Goal: Task Accomplishment & Management: Manage account settings

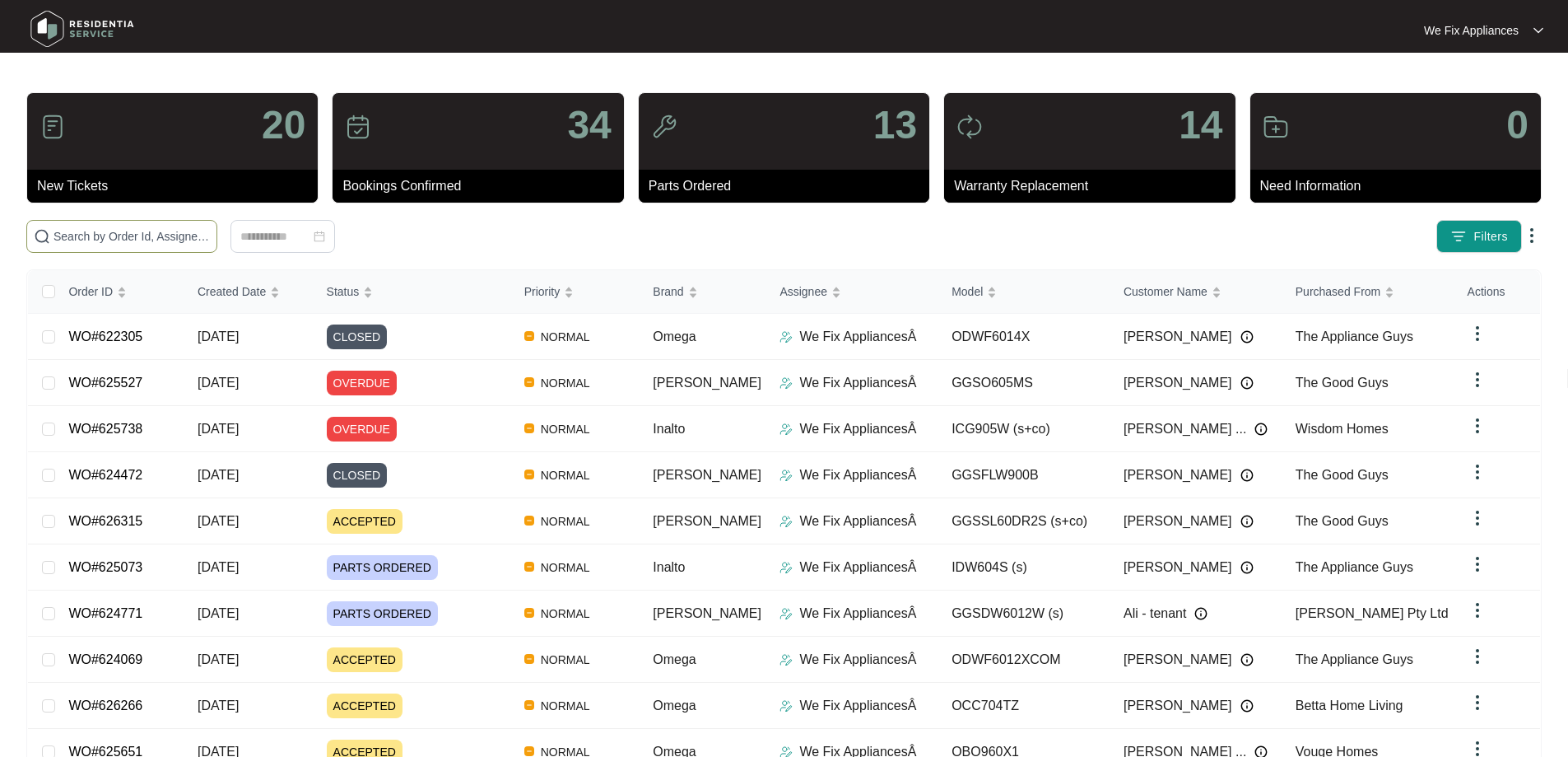
paste input "626315"
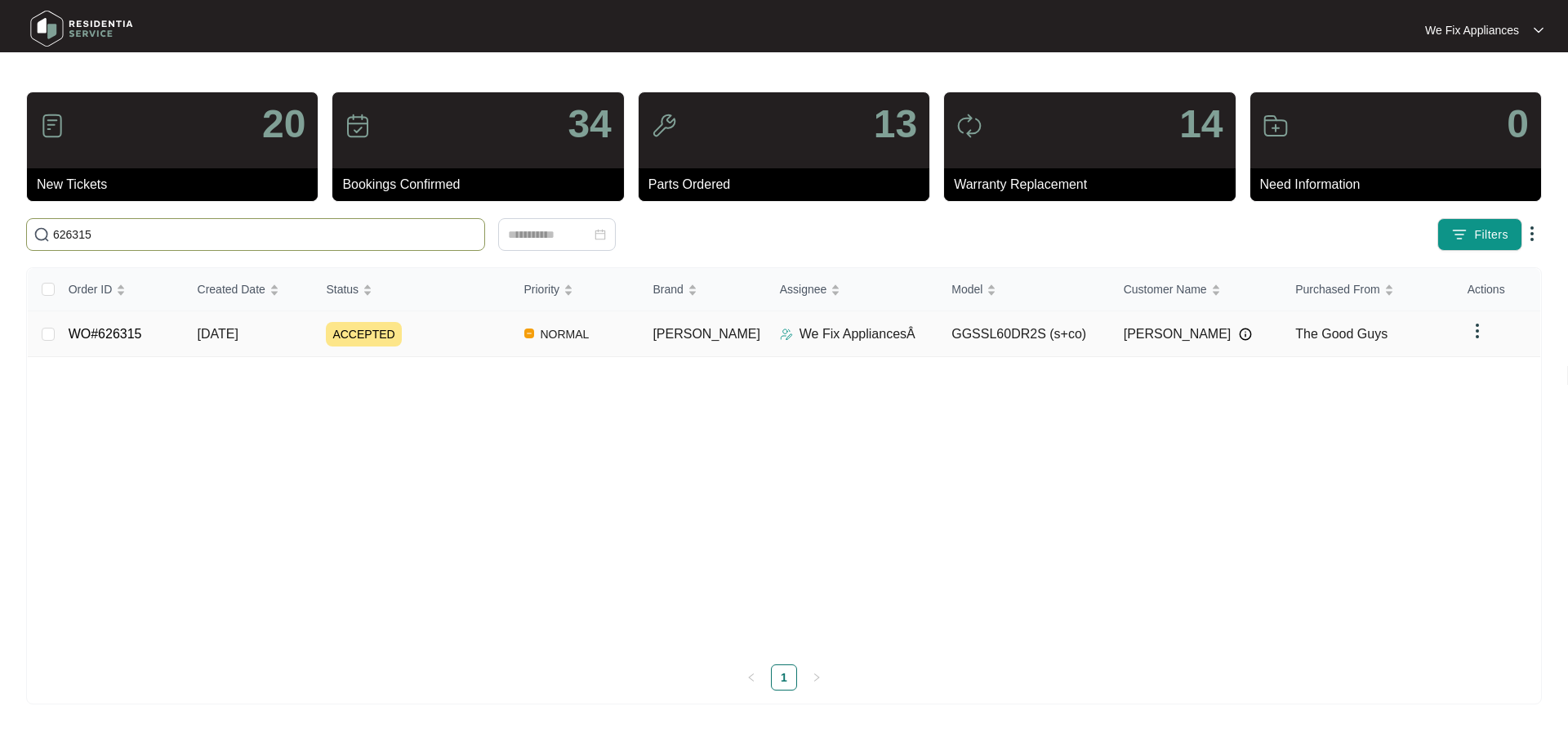
type input "626315"
click at [114, 331] on link "WO#626315" at bounding box center [105, 333] width 73 height 14
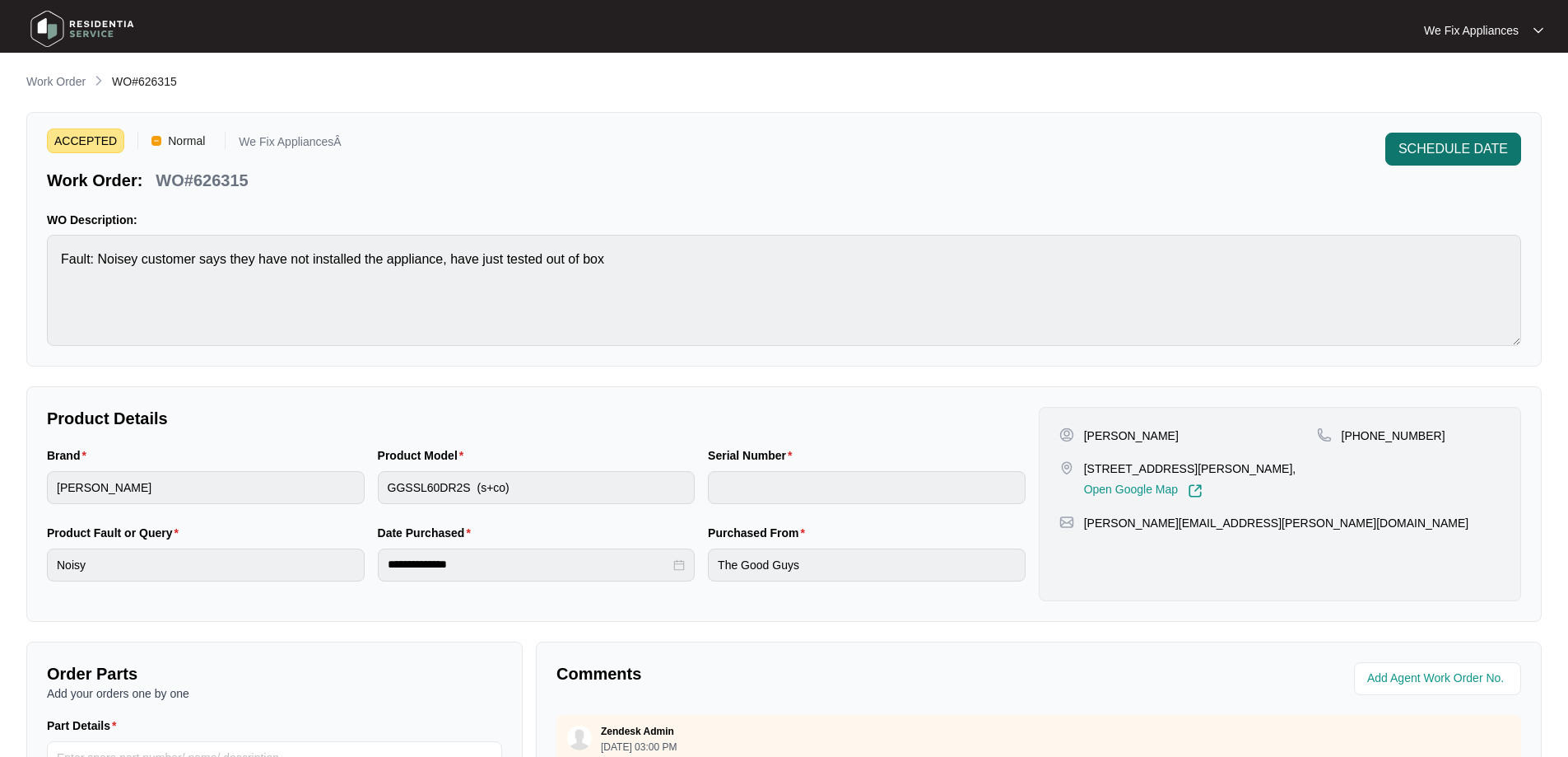
click at [1447, 150] on span "SCHEDULE DATE" at bounding box center [1453, 149] width 109 height 20
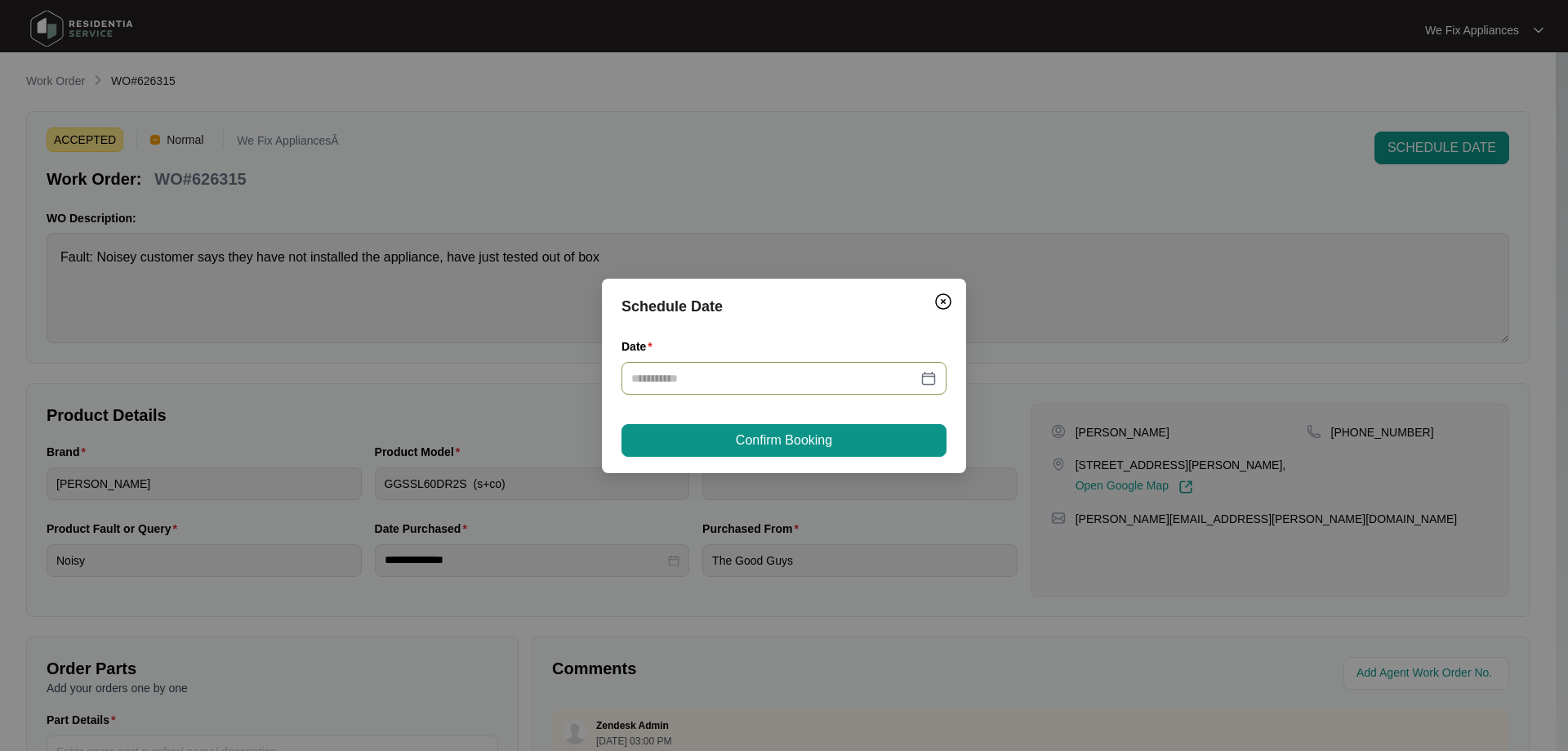
click at [804, 374] on input "Date" at bounding box center [774, 378] width 285 height 18
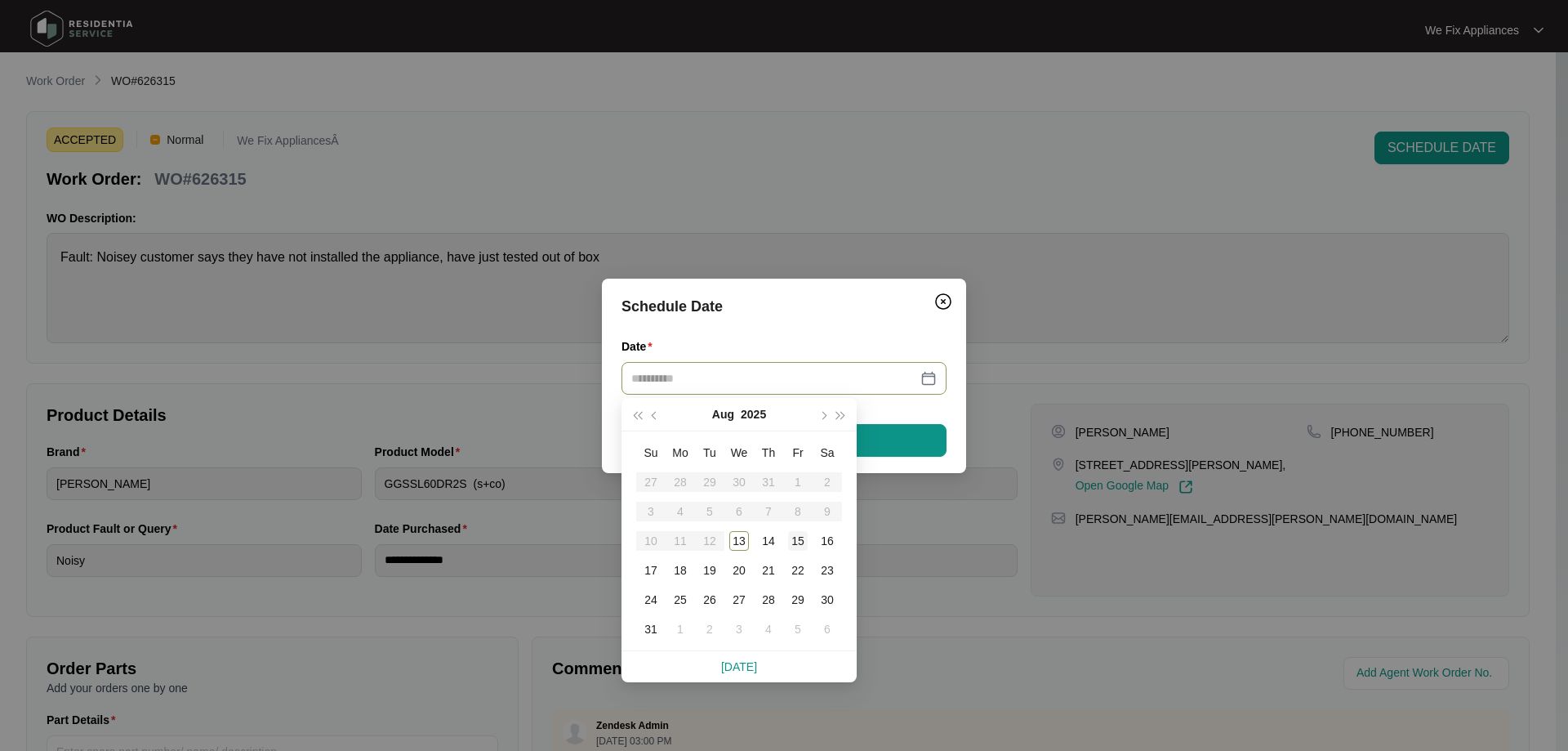
type input "**********"
click at [805, 541] on div "15" at bounding box center [798, 541] width 20 height 20
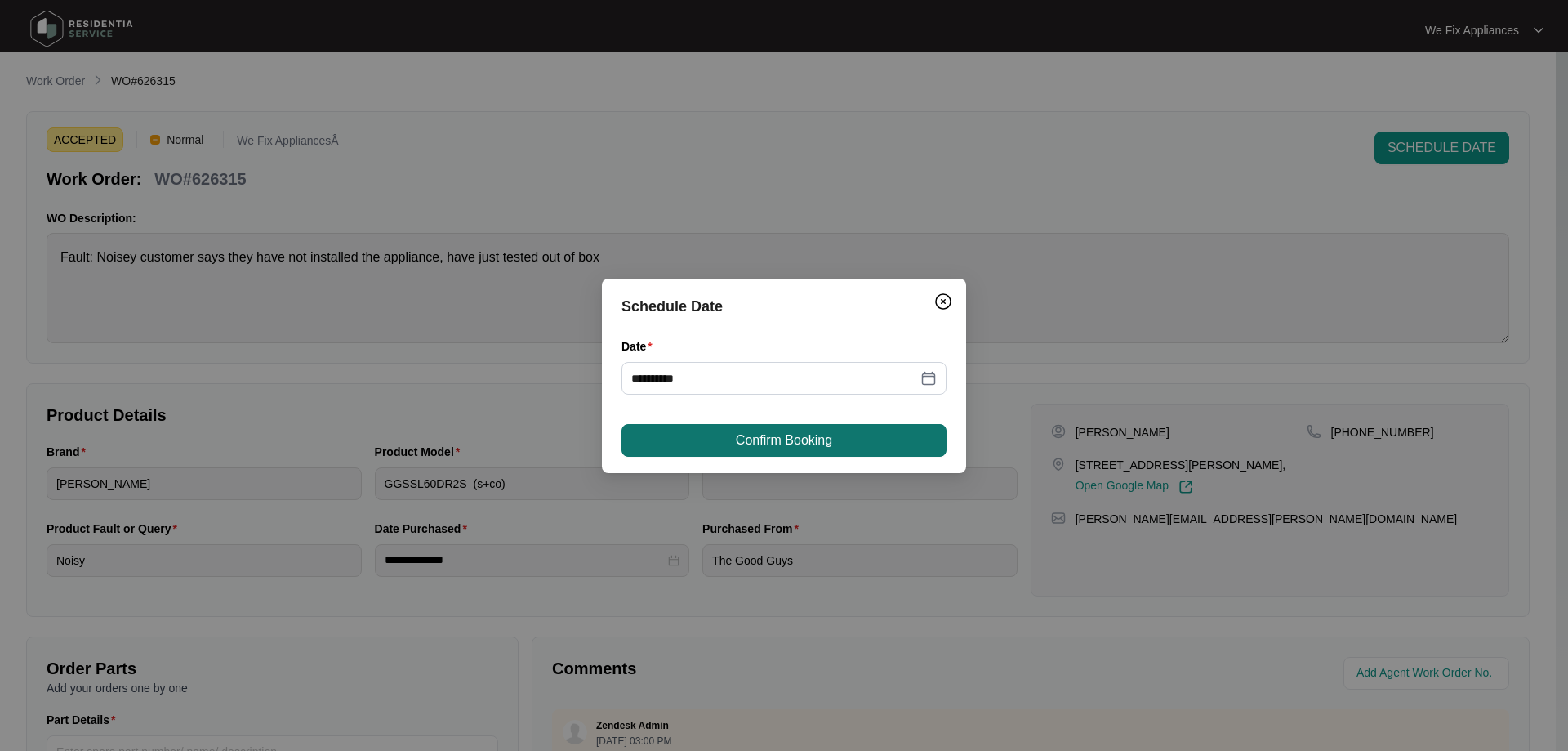
click at [798, 439] on span "Confirm Booking" at bounding box center [784, 440] width 97 height 20
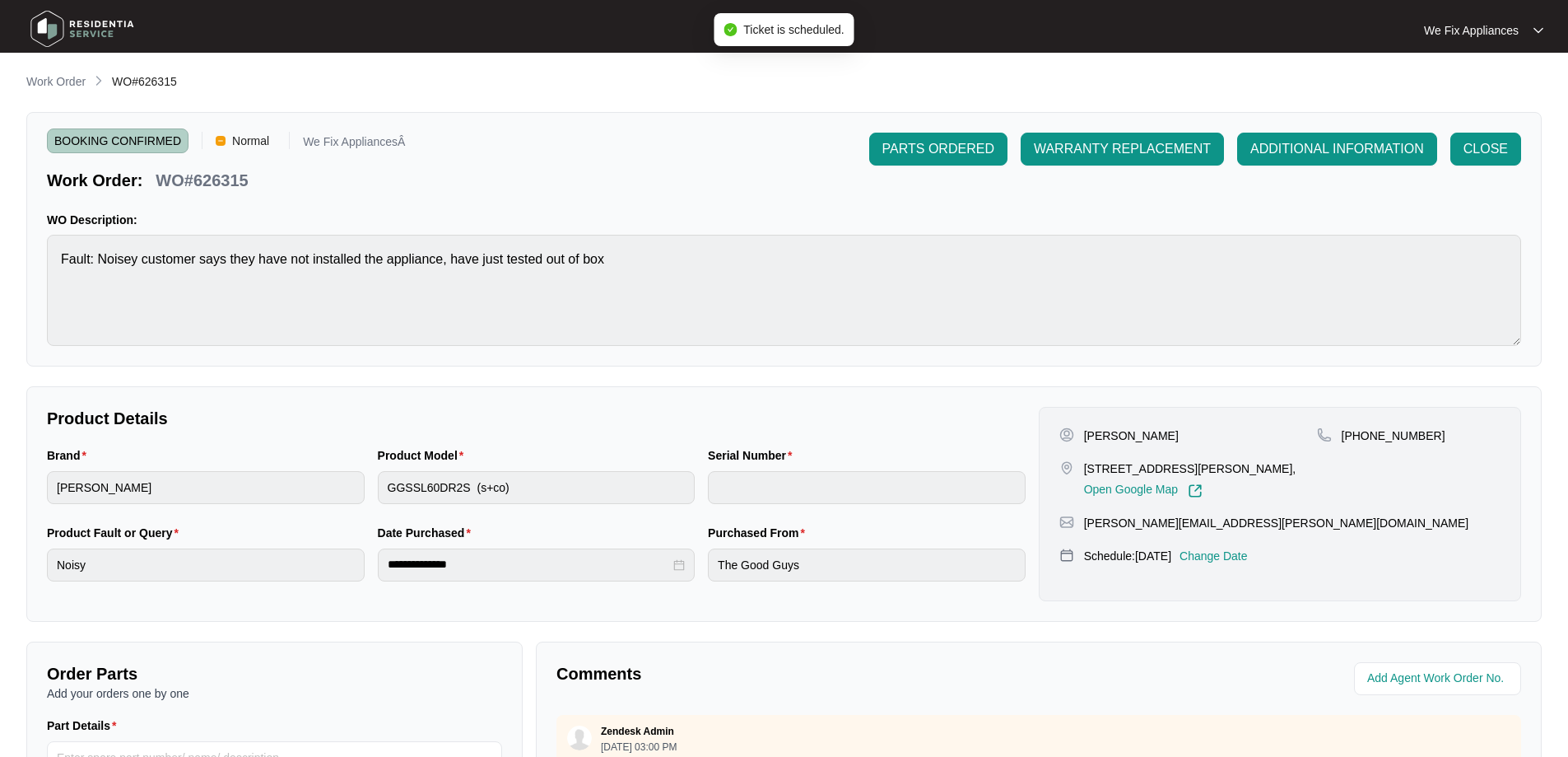
click at [71, 24] on img at bounding box center [82, 29] width 115 height 49
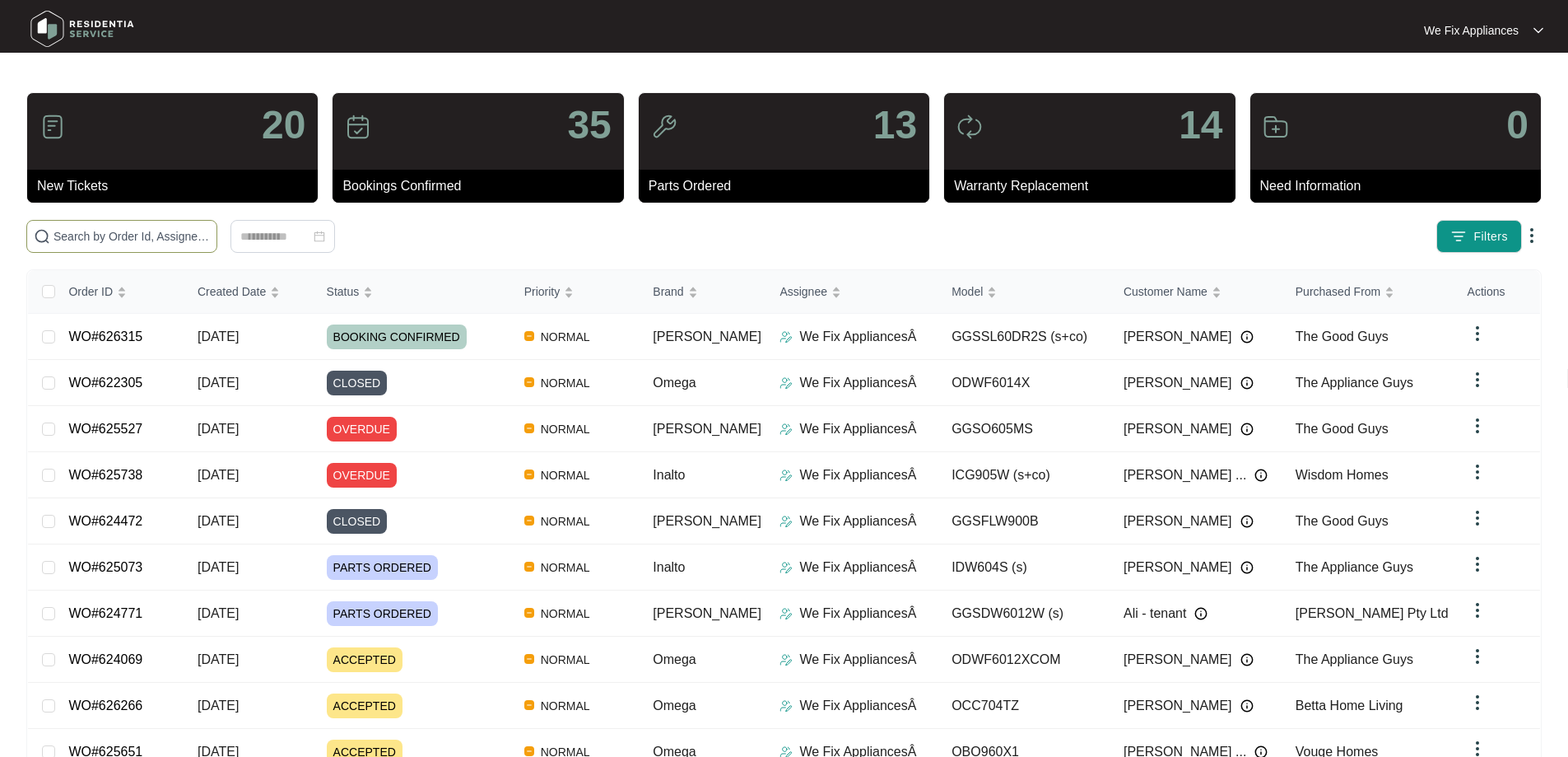
paste input "626266"
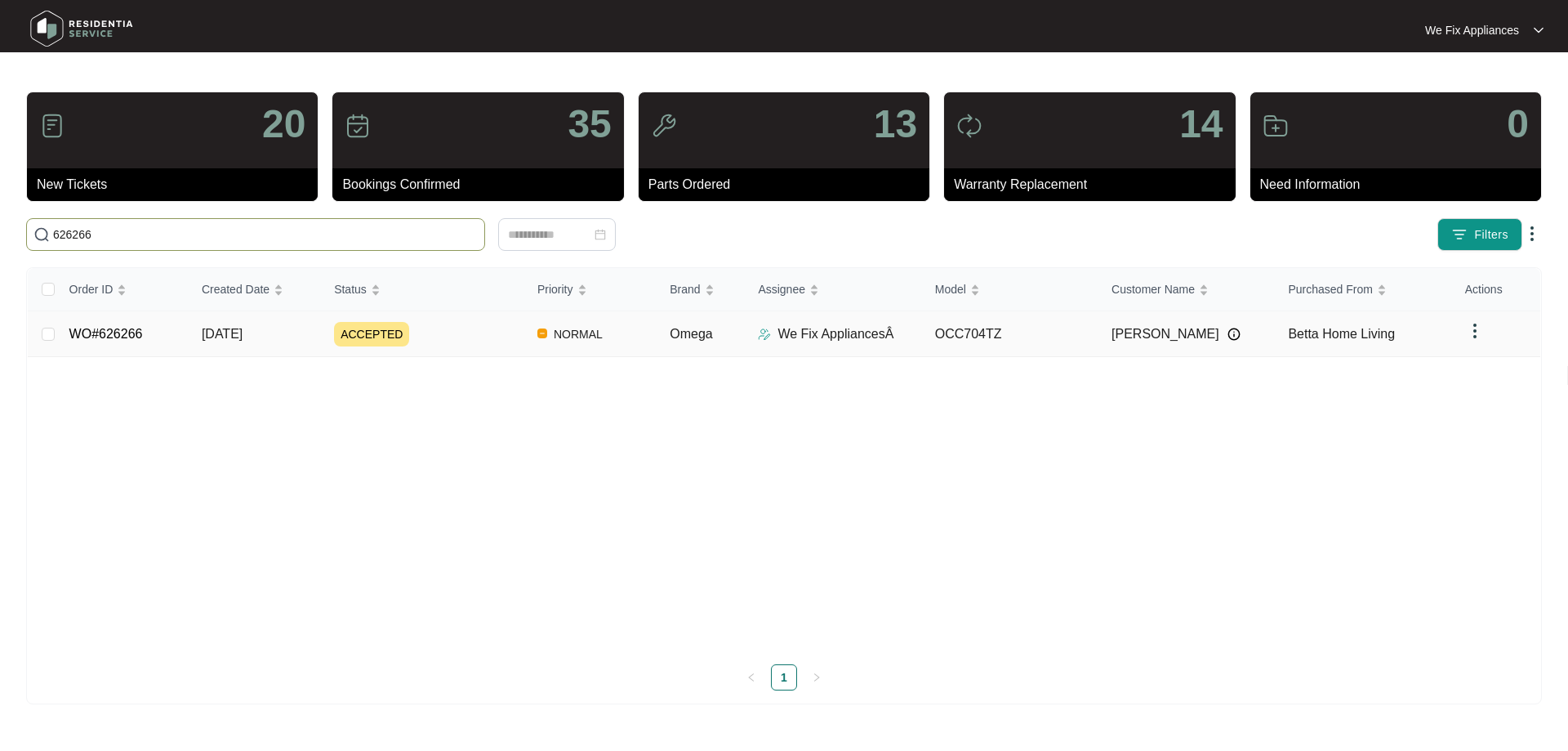
type input "626266"
click at [96, 328] on link "WO#626266" at bounding box center [106, 333] width 73 height 14
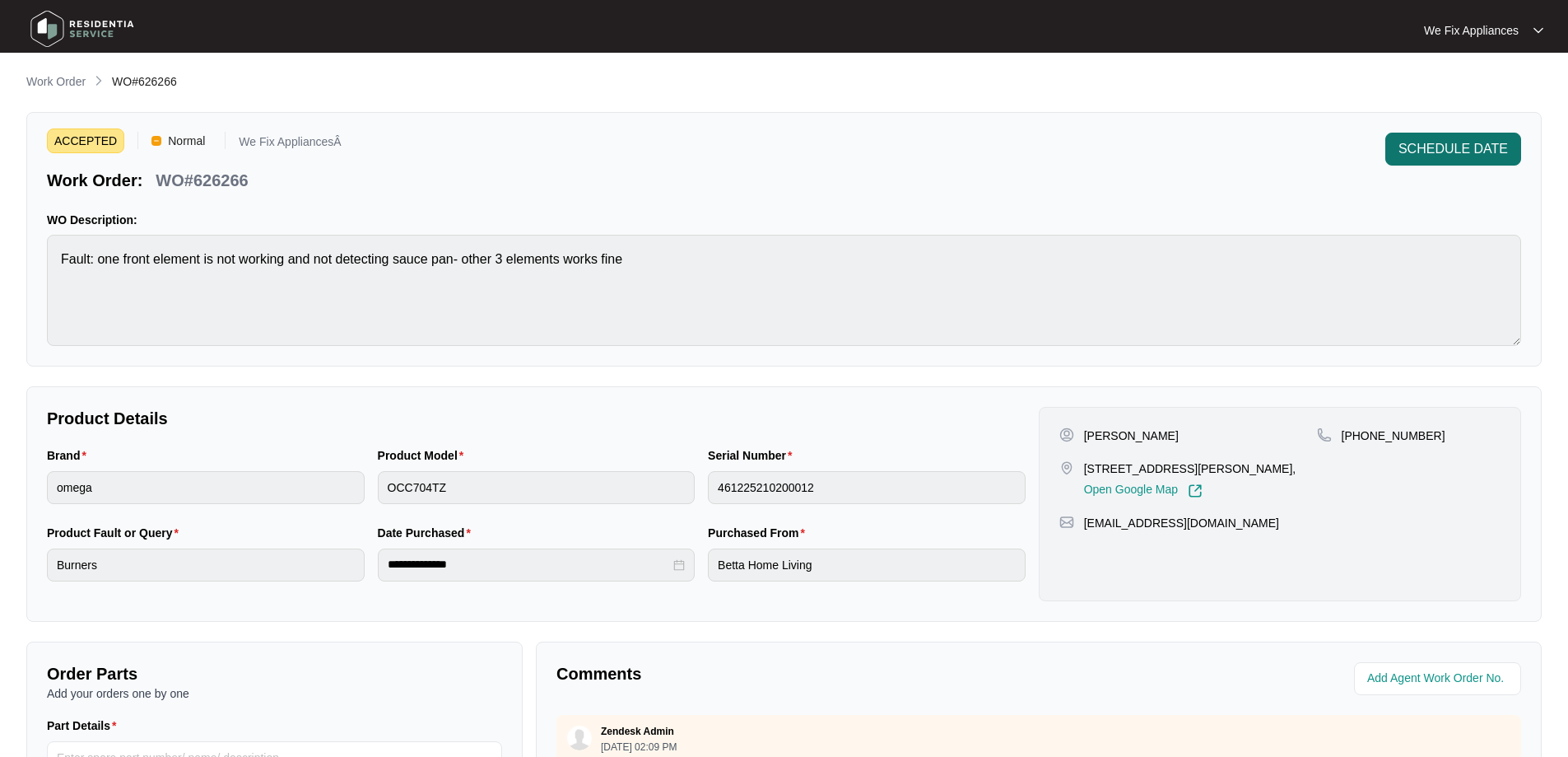
click at [1425, 154] on span "SCHEDULE DATE" at bounding box center [1453, 149] width 109 height 20
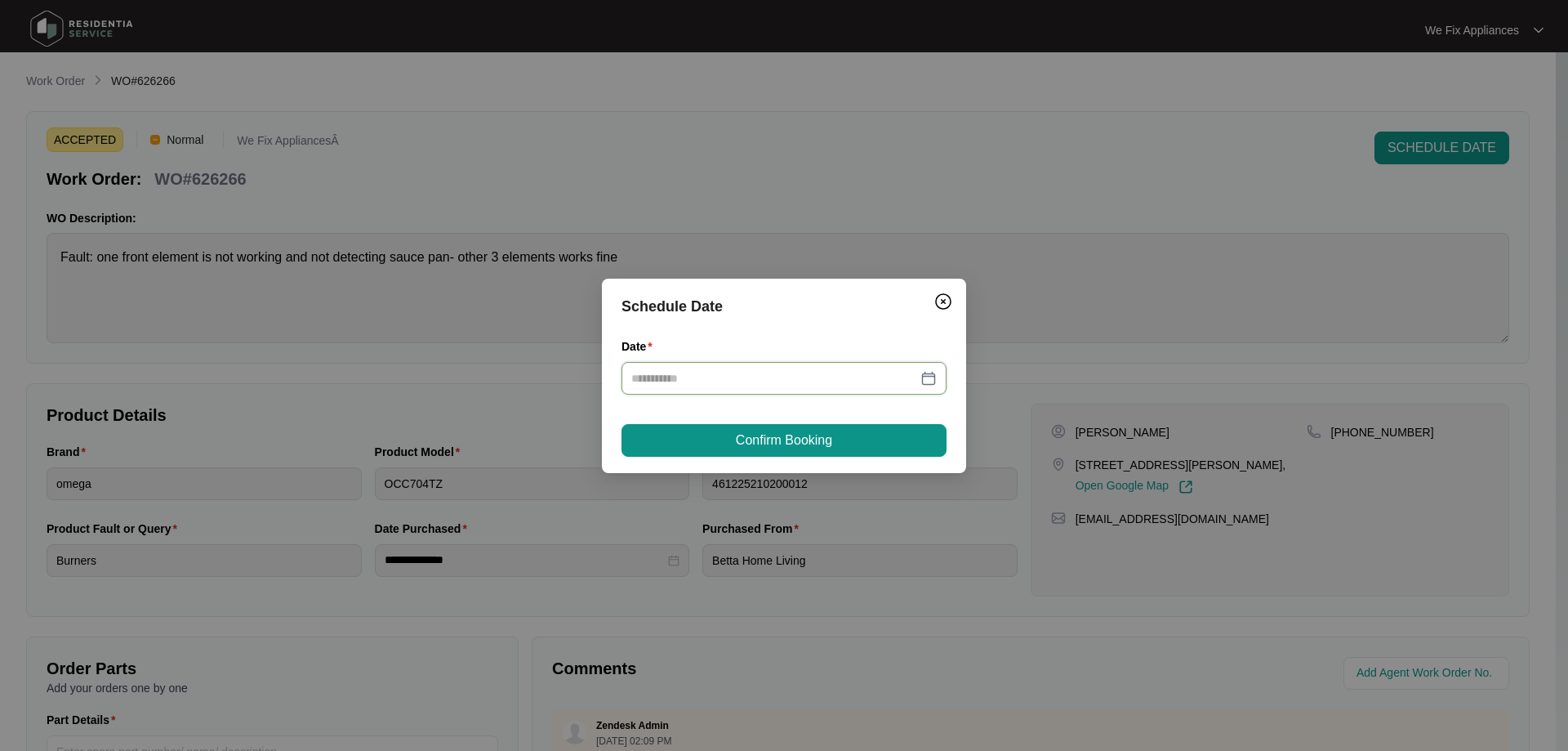
click at [728, 381] on input "Date" at bounding box center [774, 378] width 285 height 18
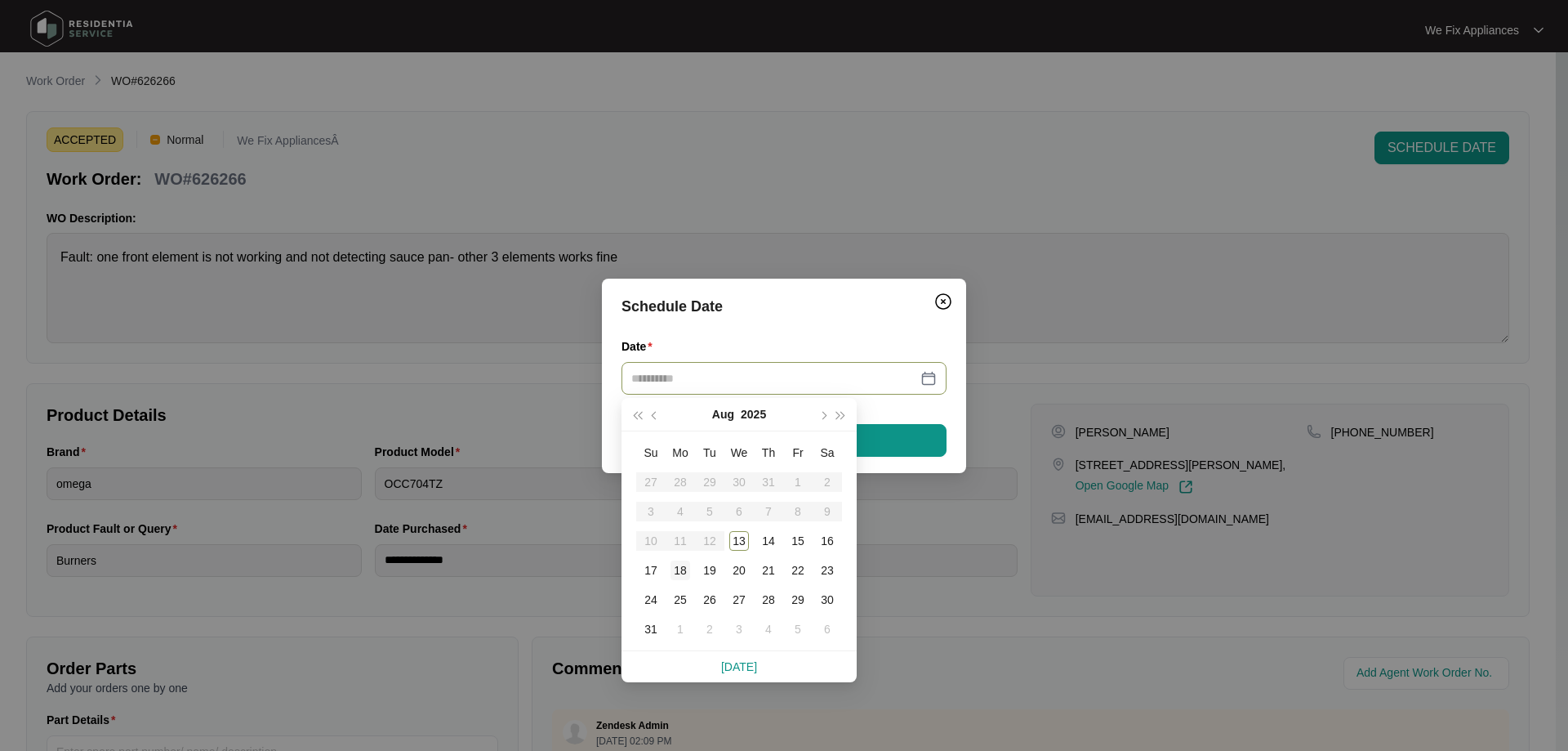
click at [682, 573] on div "18" at bounding box center [680, 570] width 20 height 20
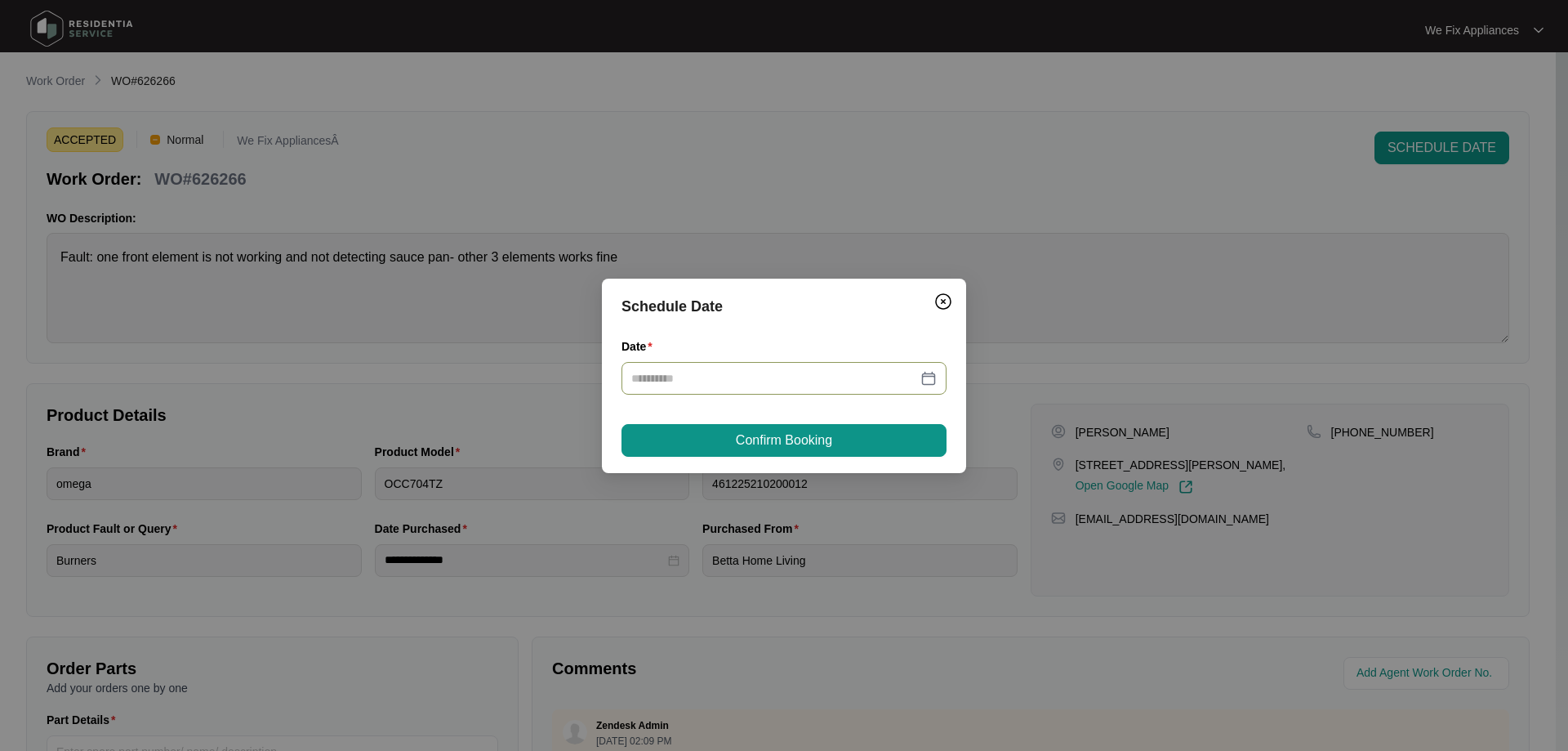
type input "**********"
click at [849, 442] on button "Confirm Booking" at bounding box center [784, 440] width 325 height 32
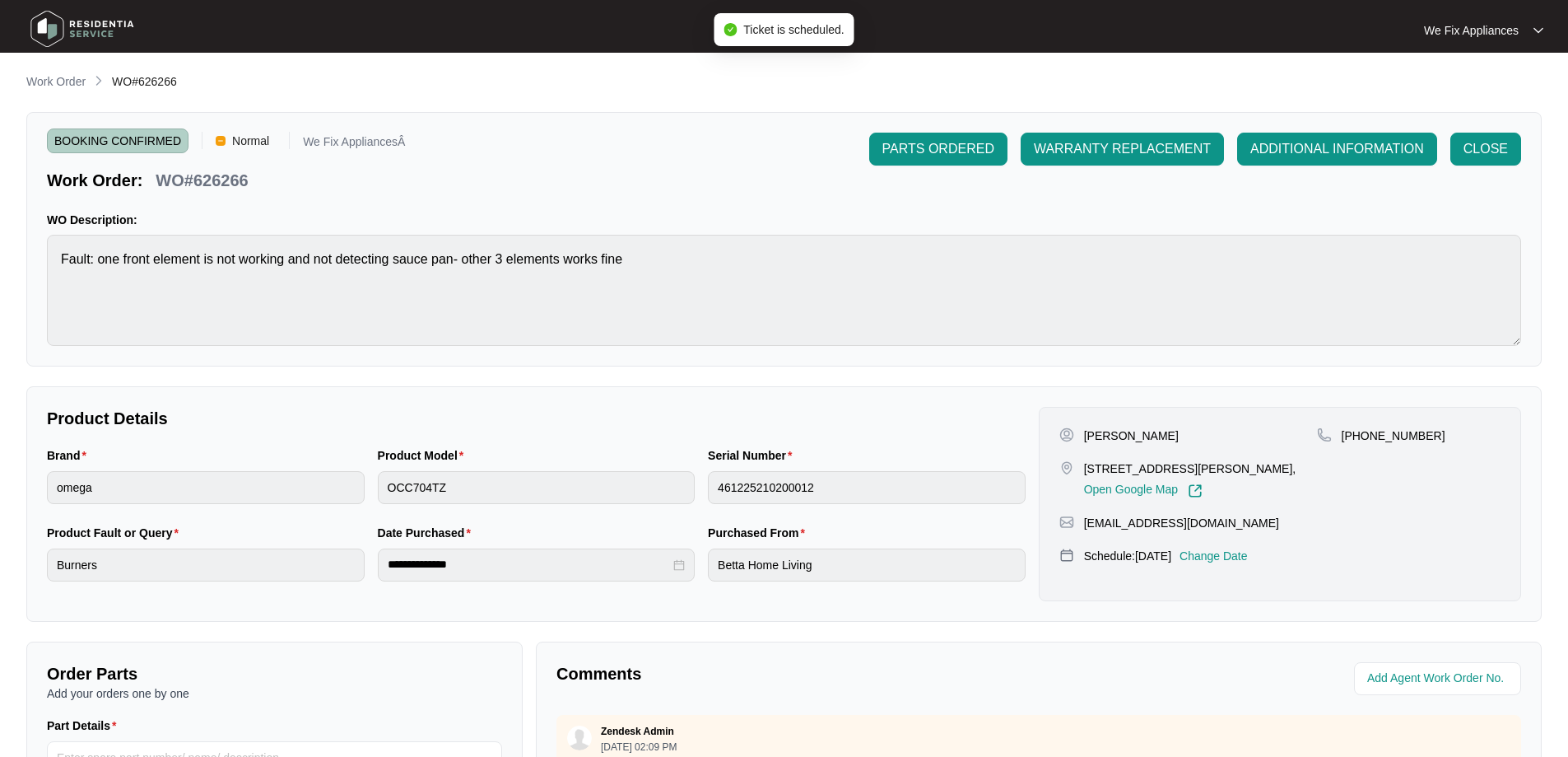
click at [102, 21] on img at bounding box center [82, 29] width 115 height 49
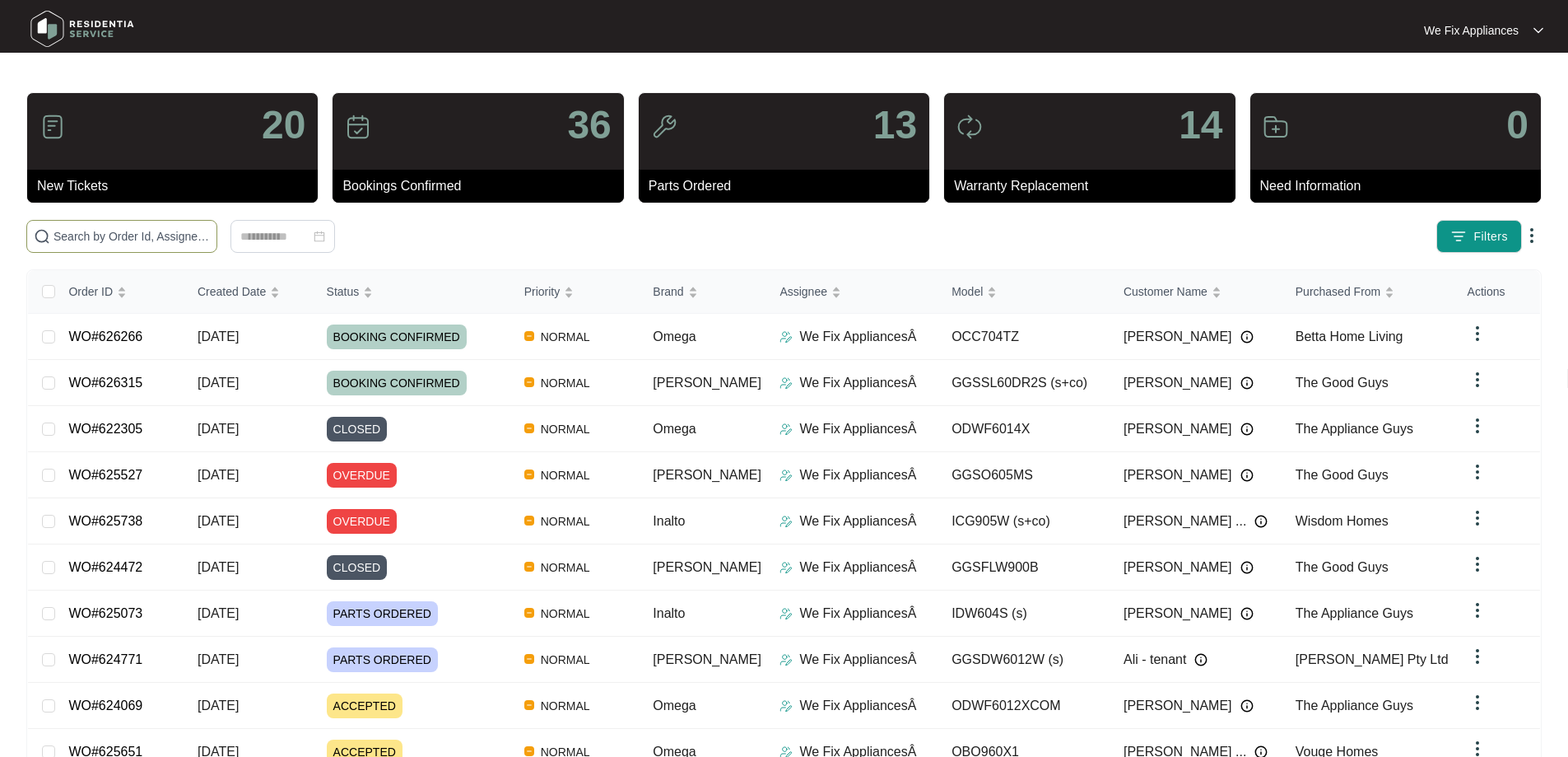
paste input "626307"
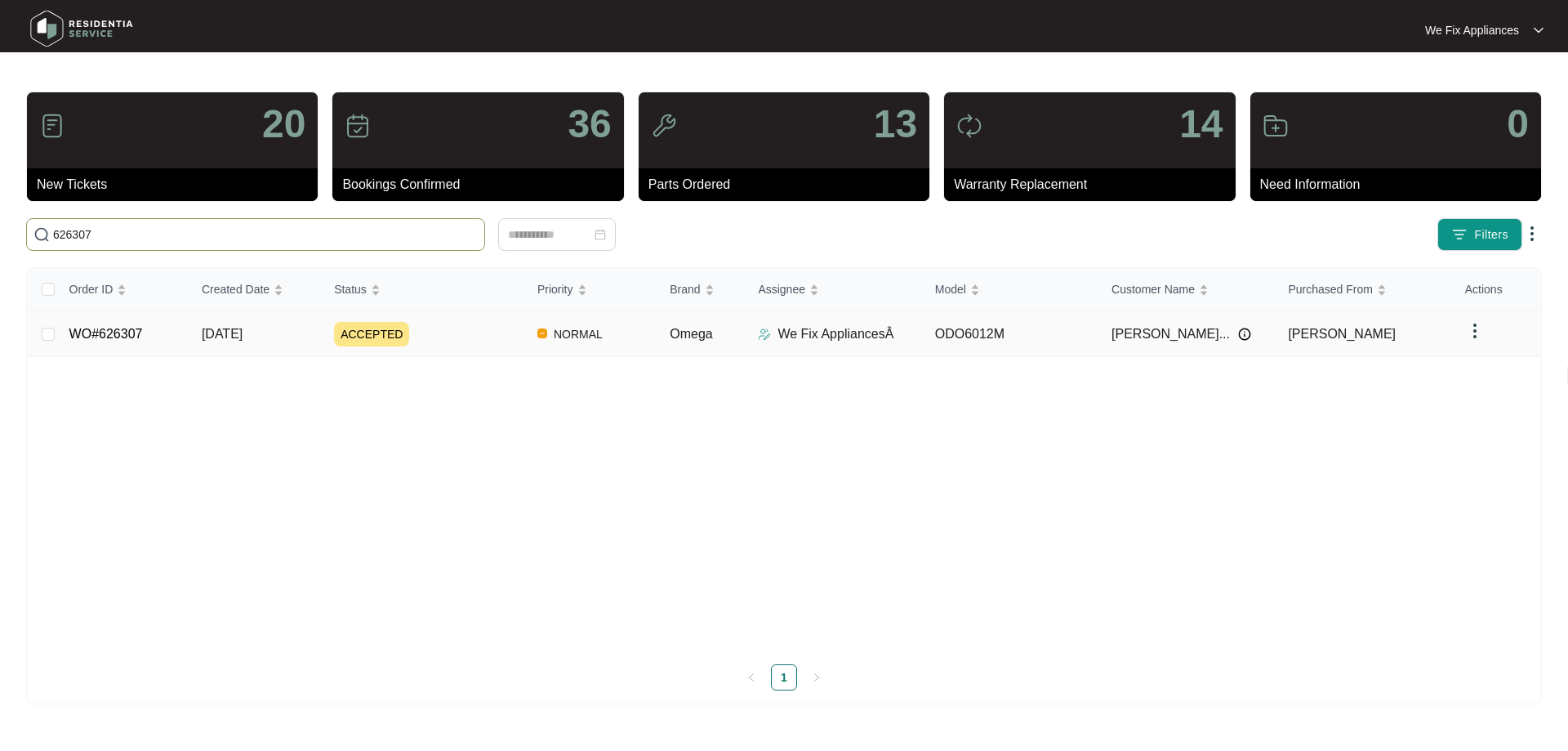
type input "626307"
click at [126, 331] on link "WO#626307" at bounding box center [106, 333] width 73 height 14
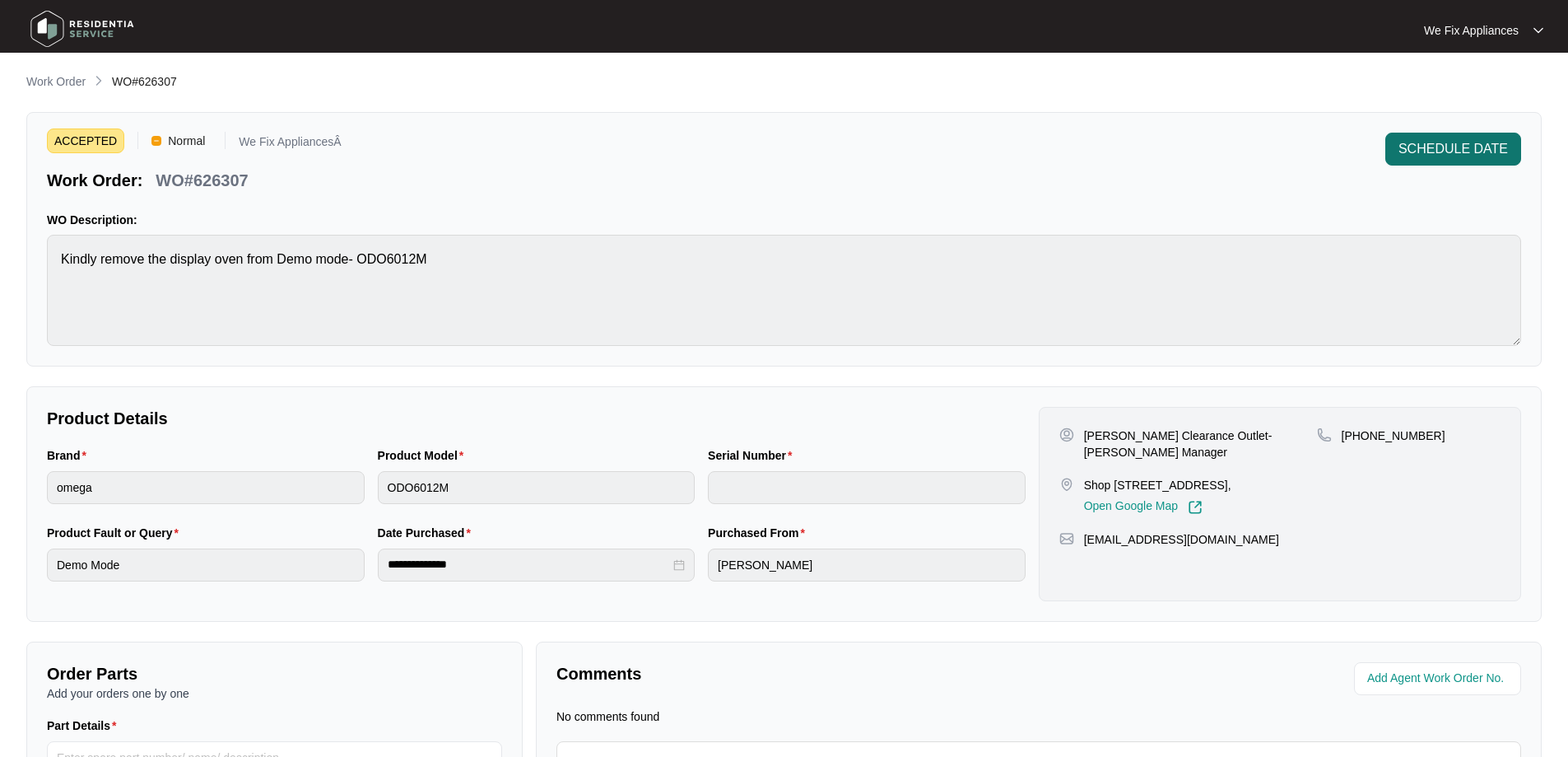
click at [1422, 152] on span "SCHEDULE DATE" at bounding box center [1453, 149] width 109 height 20
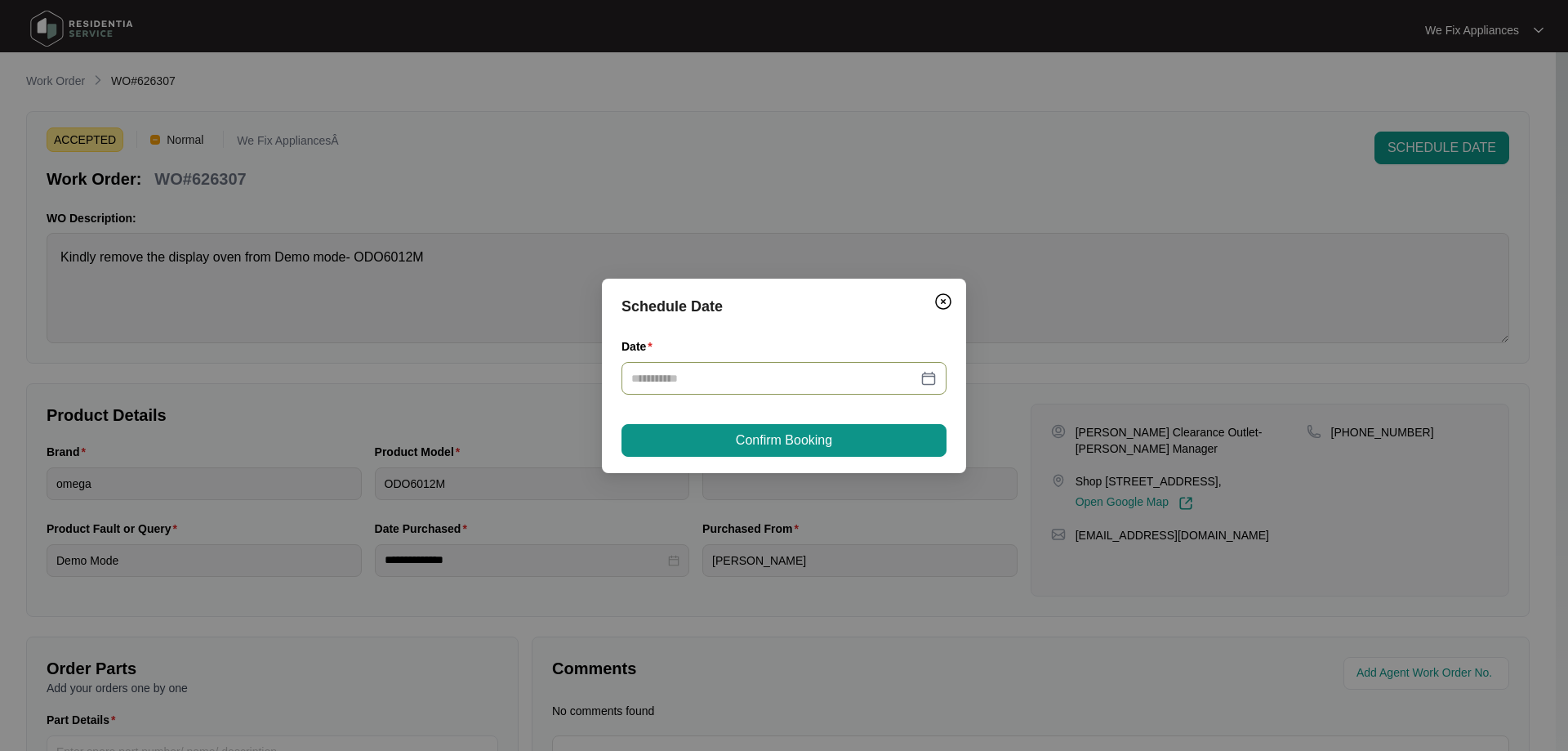
click at [812, 377] on input "Date" at bounding box center [774, 378] width 285 height 18
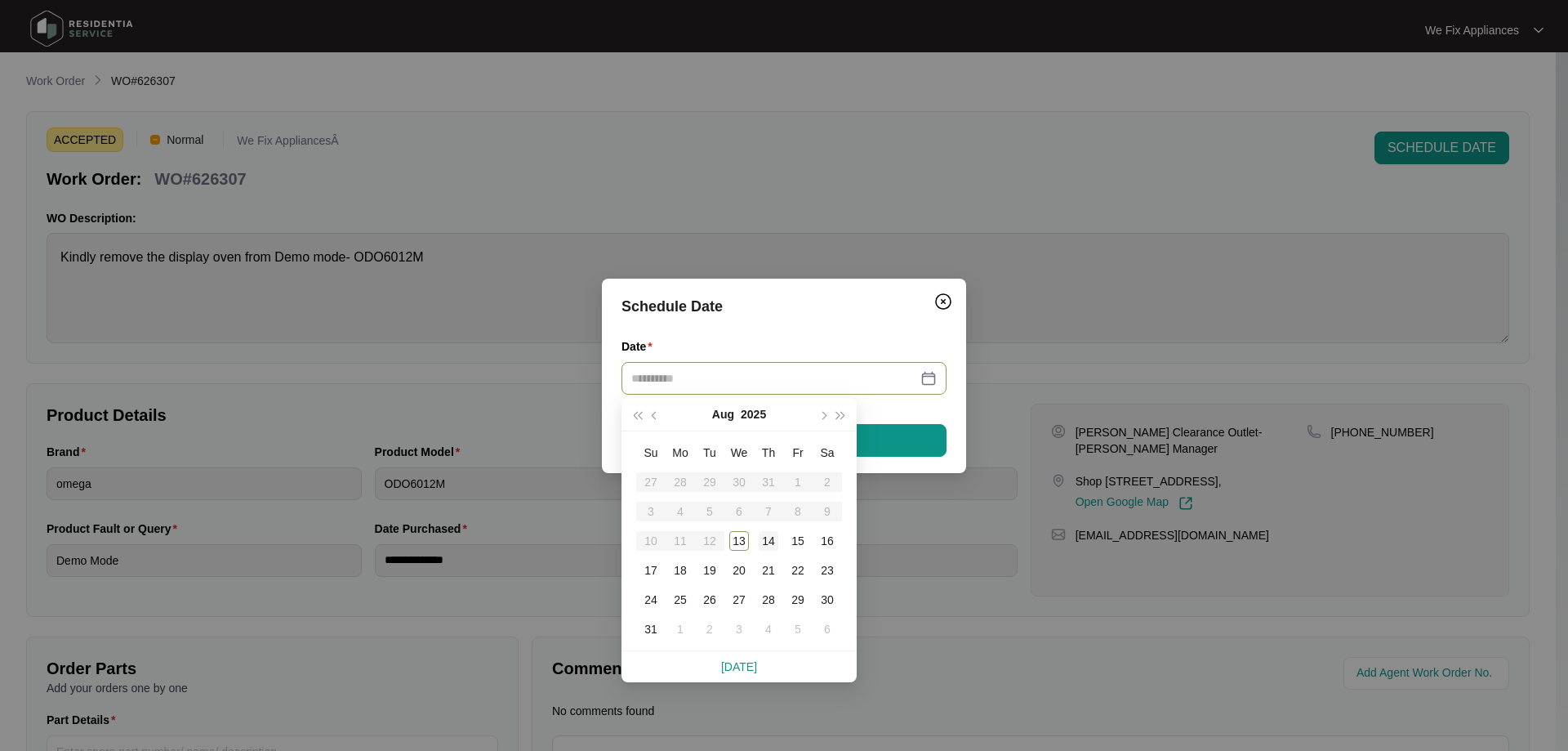
click at [782, 534] on td "14" at bounding box center [768, 541] width 29 height 29
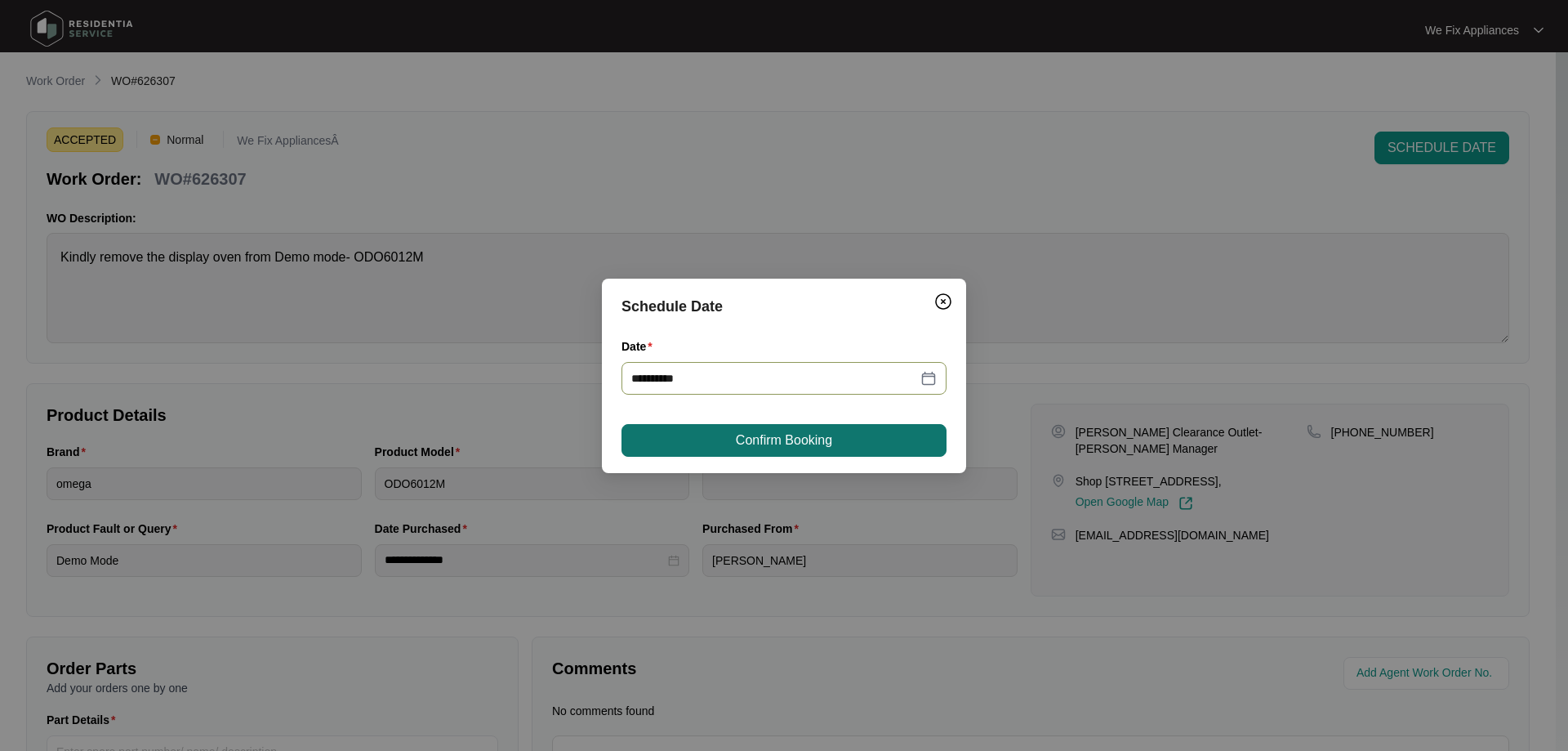
type input "**********"
click at [826, 439] on span "Confirm Booking" at bounding box center [784, 440] width 97 height 20
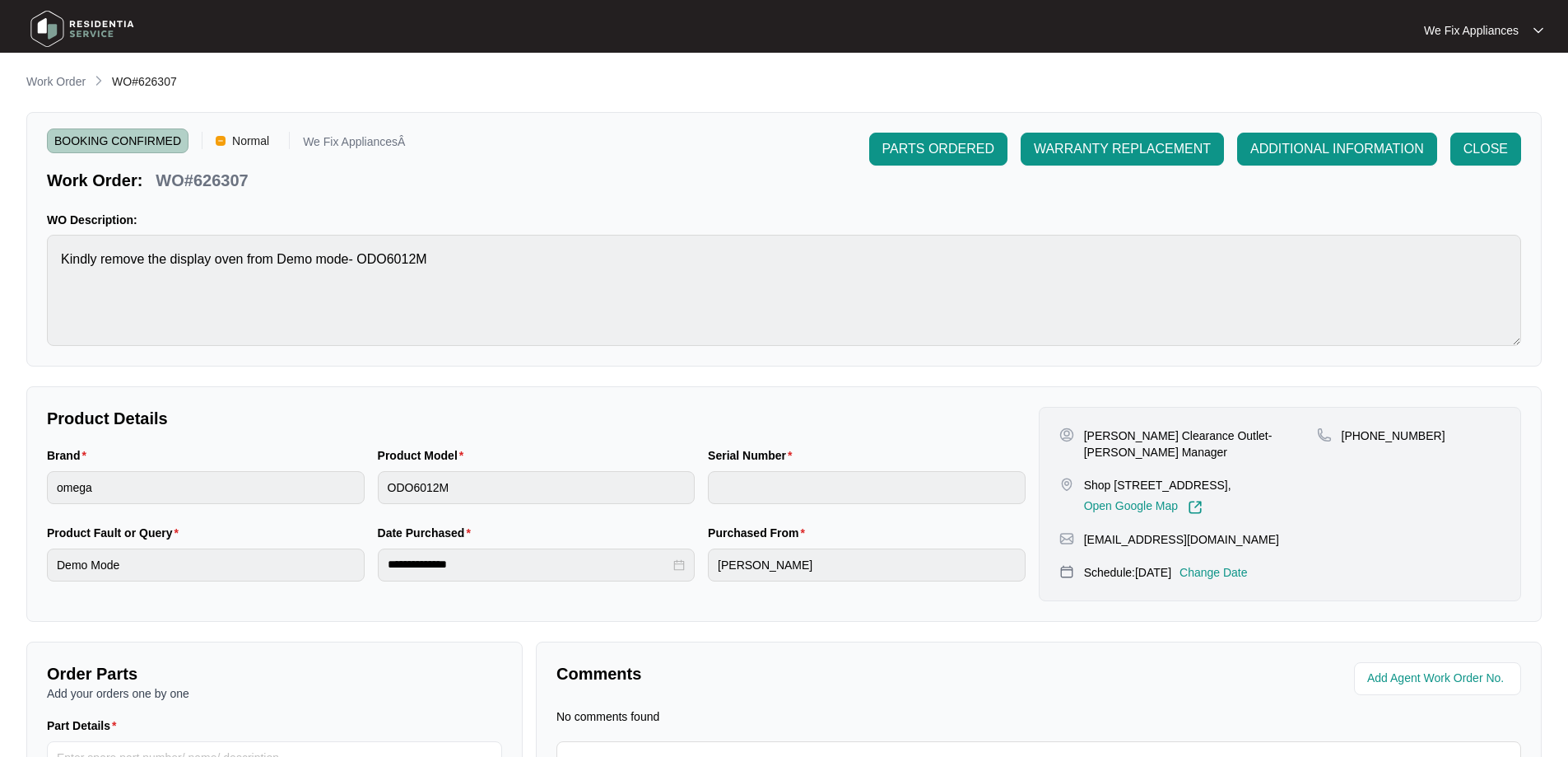
click at [89, 17] on img at bounding box center [82, 29] width 115 height 49
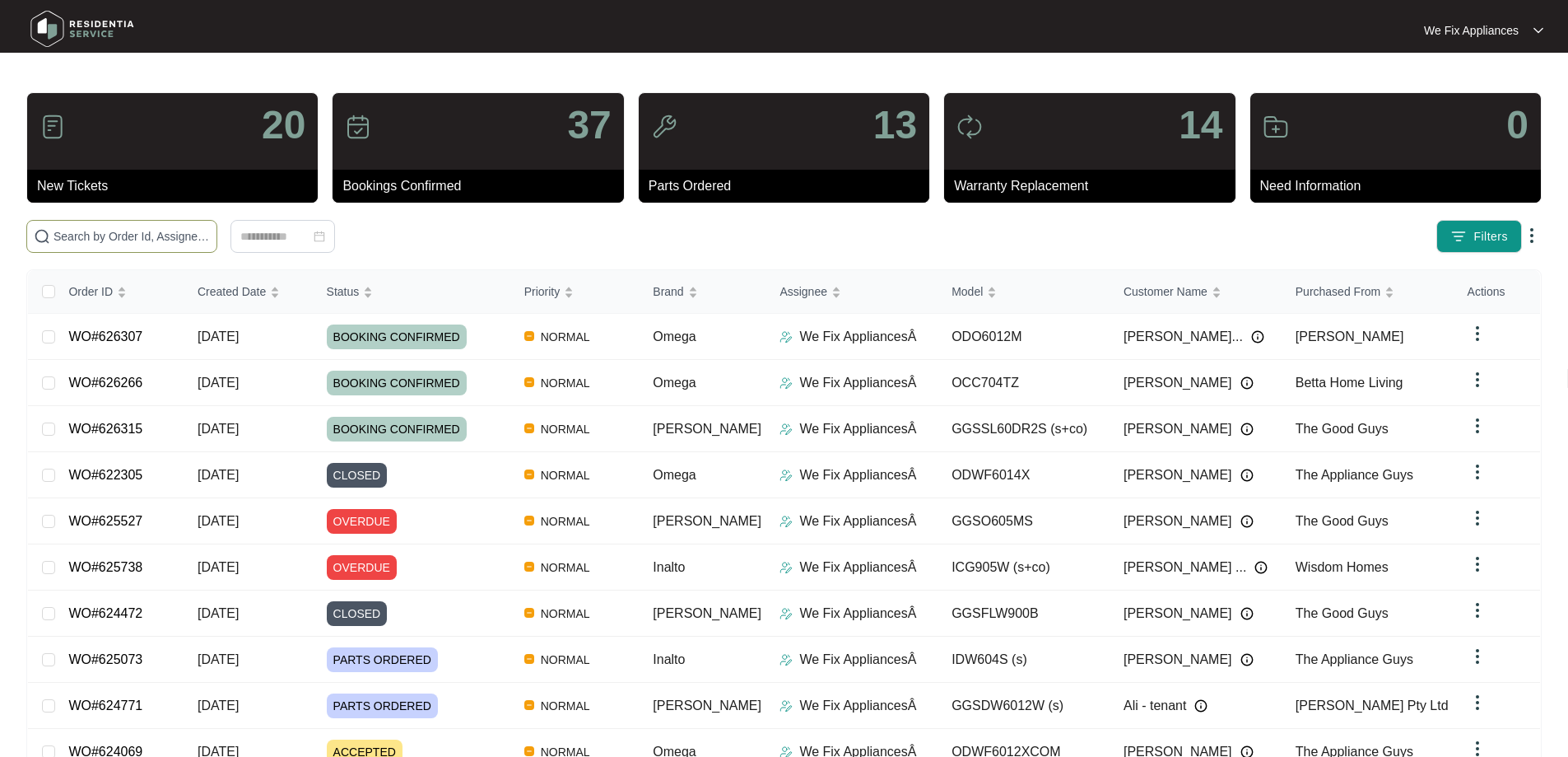
paste input "624109"
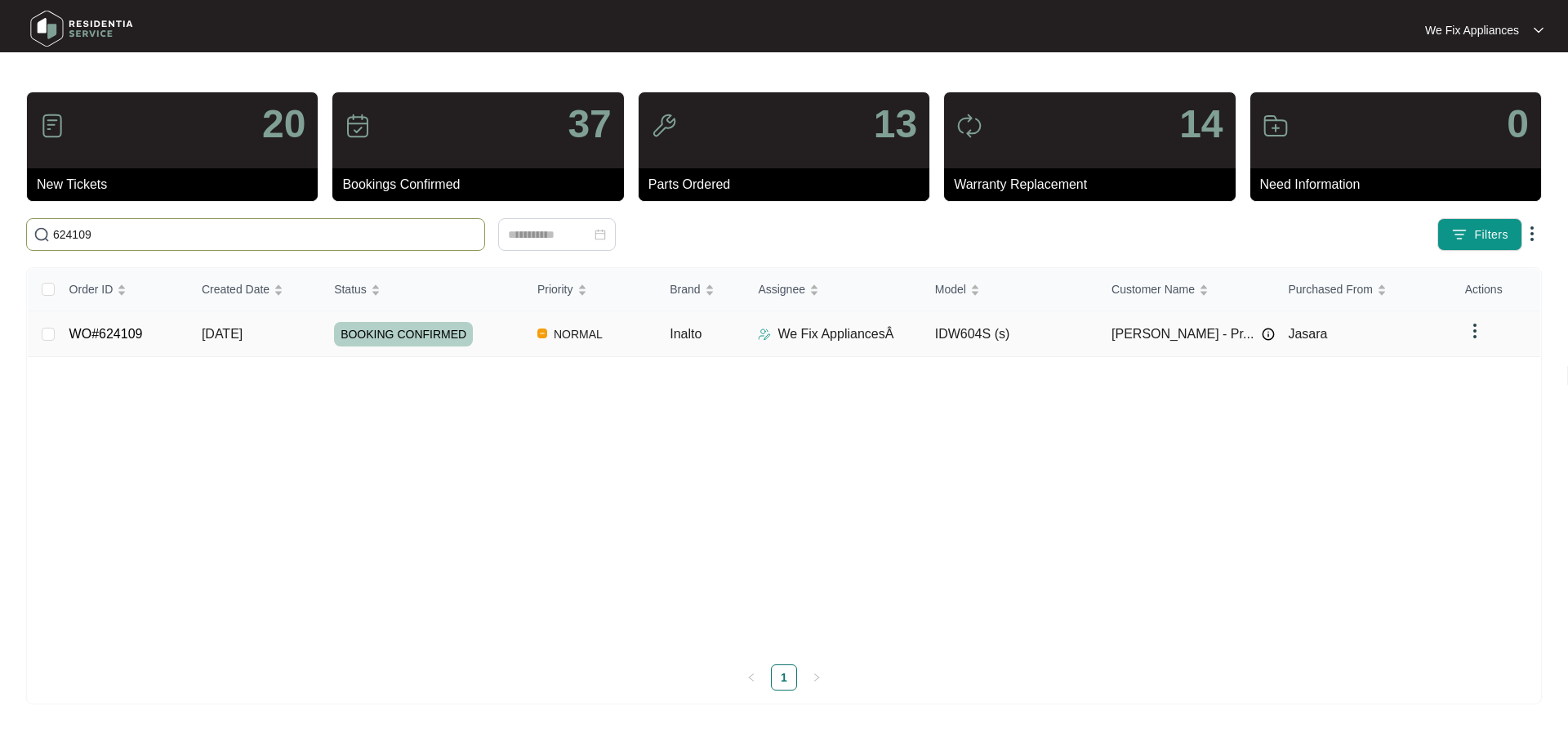
type input "624109"
click at [150, 326] on td "WO#624109" at bounding box center [122, 333] width 132 height 46
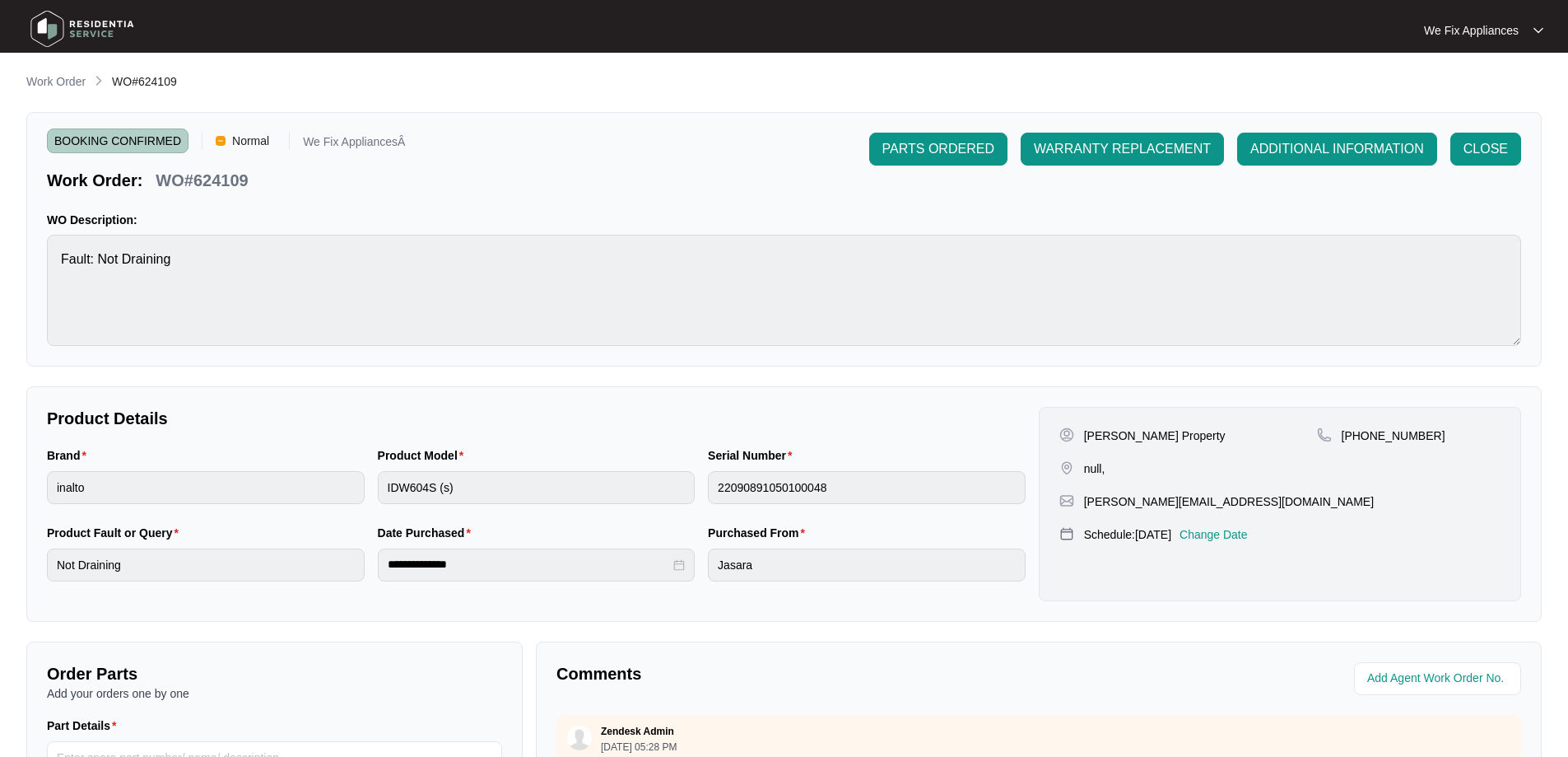
click at [98, 29] on img at bounding box center [82, 29] width 115 height 49
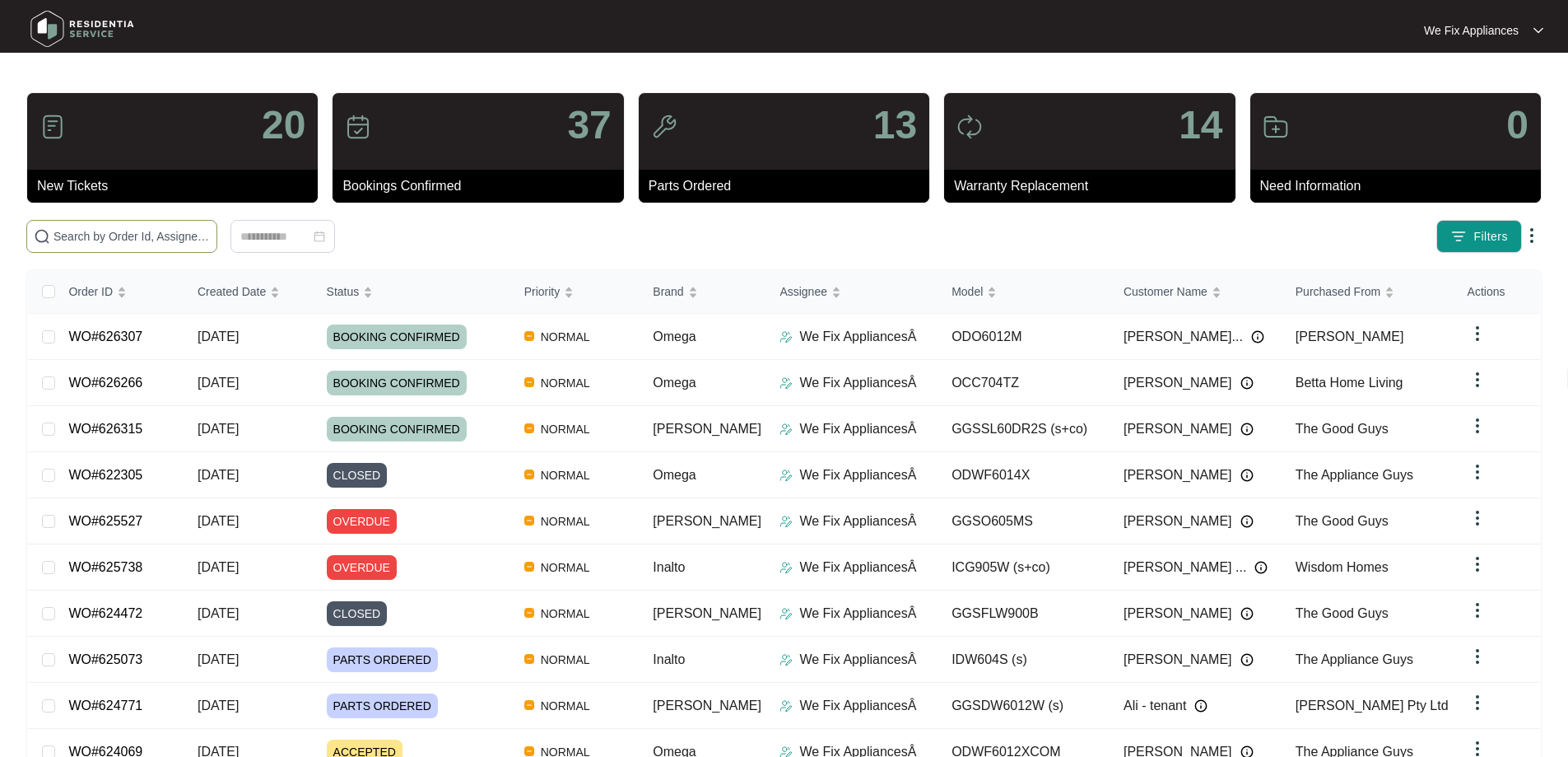
paste input "626409"
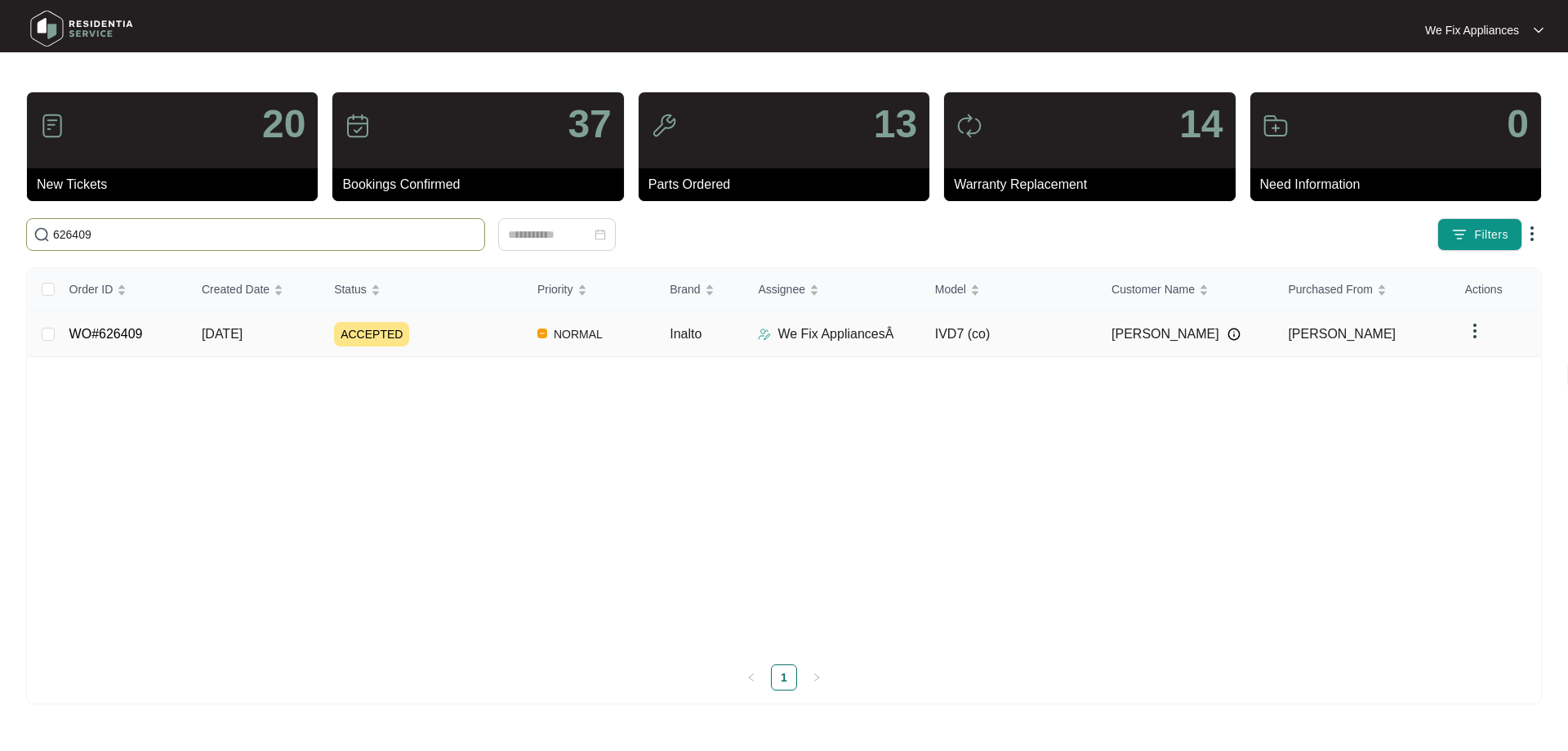
type input "626409"
click at [116, 338] on link "WO#626409" at bounding box center [106, 333] width 73 height 14
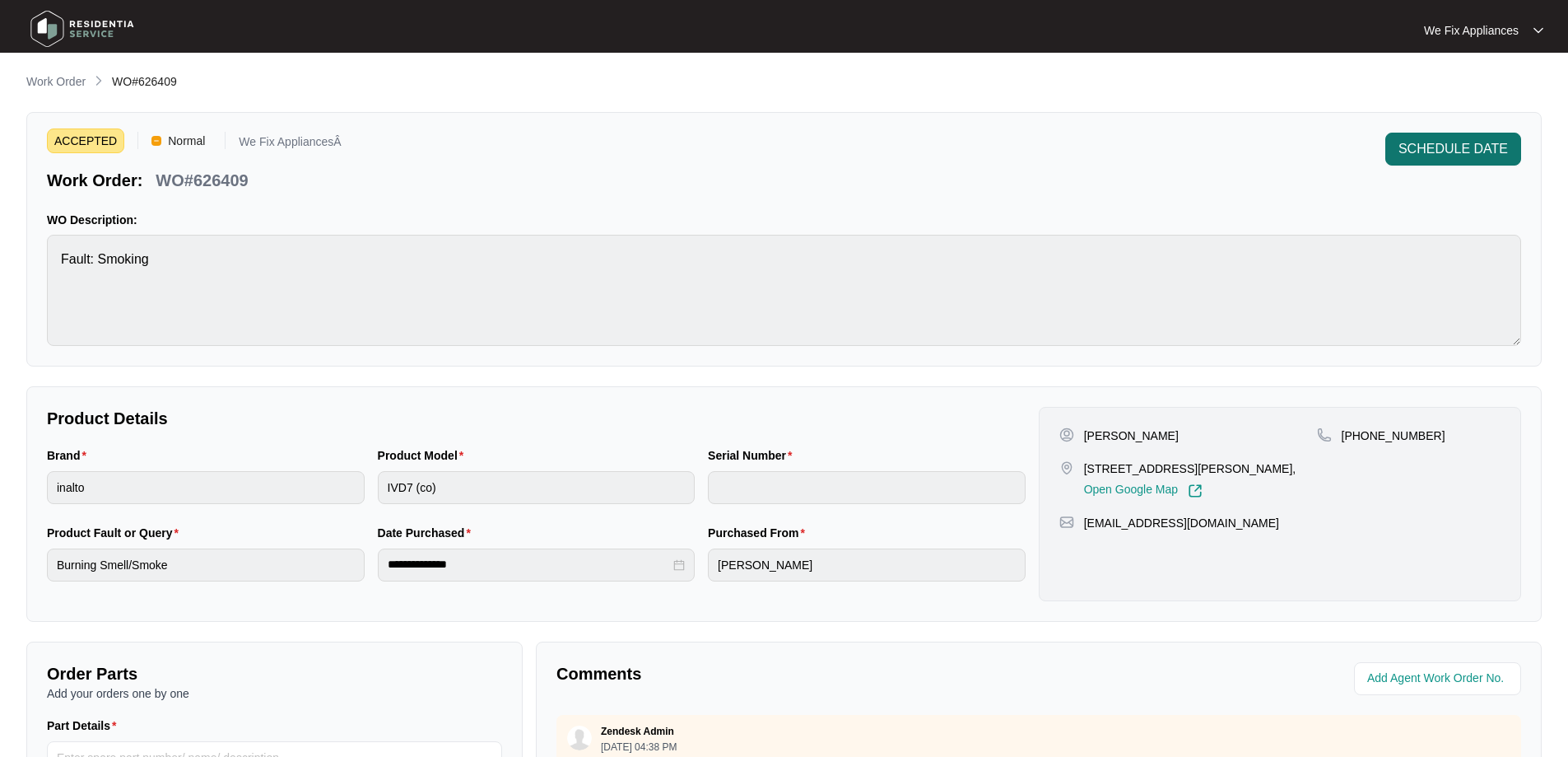
click at [1481, 153] on span "SCHEDULE DATE" at bounding box center [1453, 149] width 109 height 20
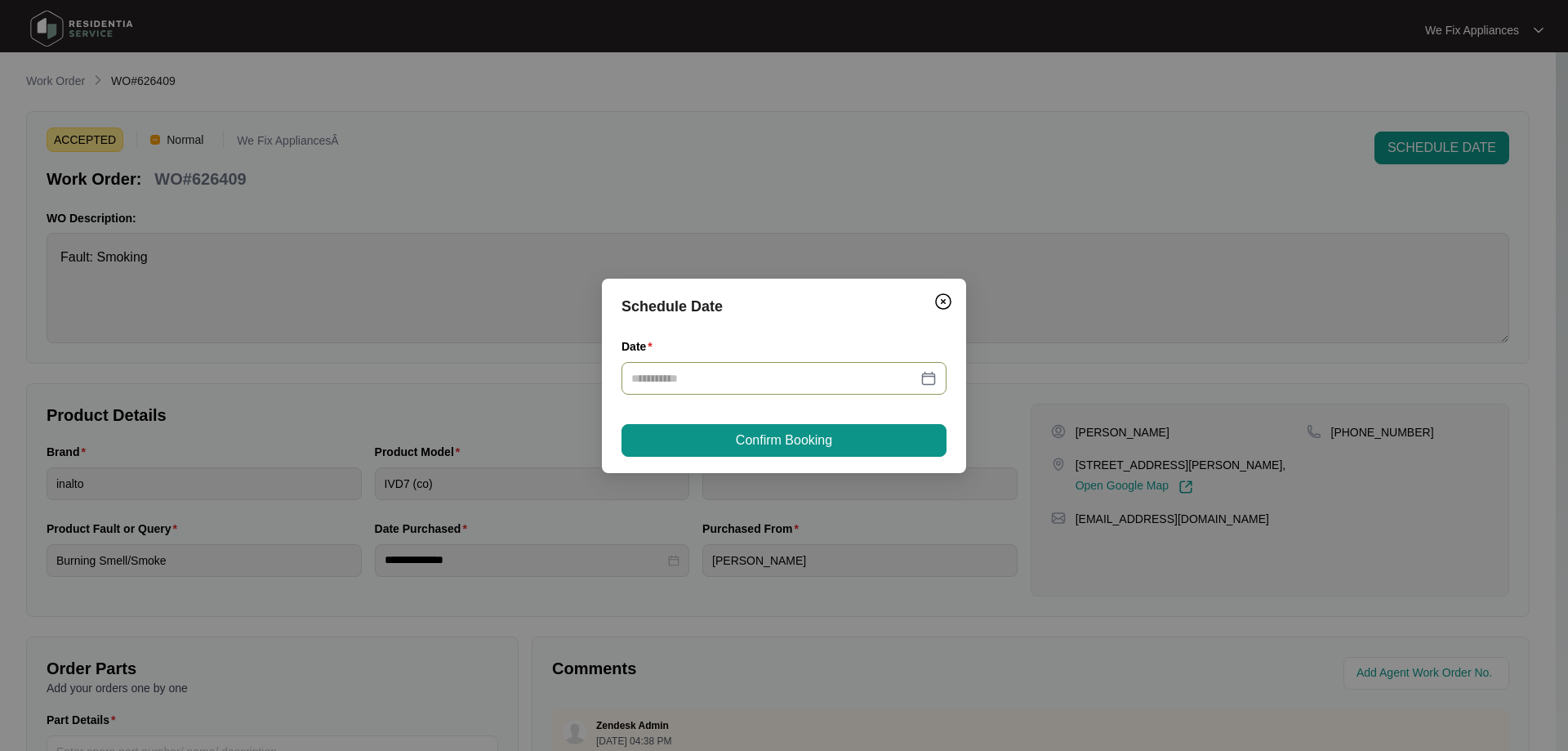
click at [693, 387] on div at bounding box center [784, 377] width 325 height 32
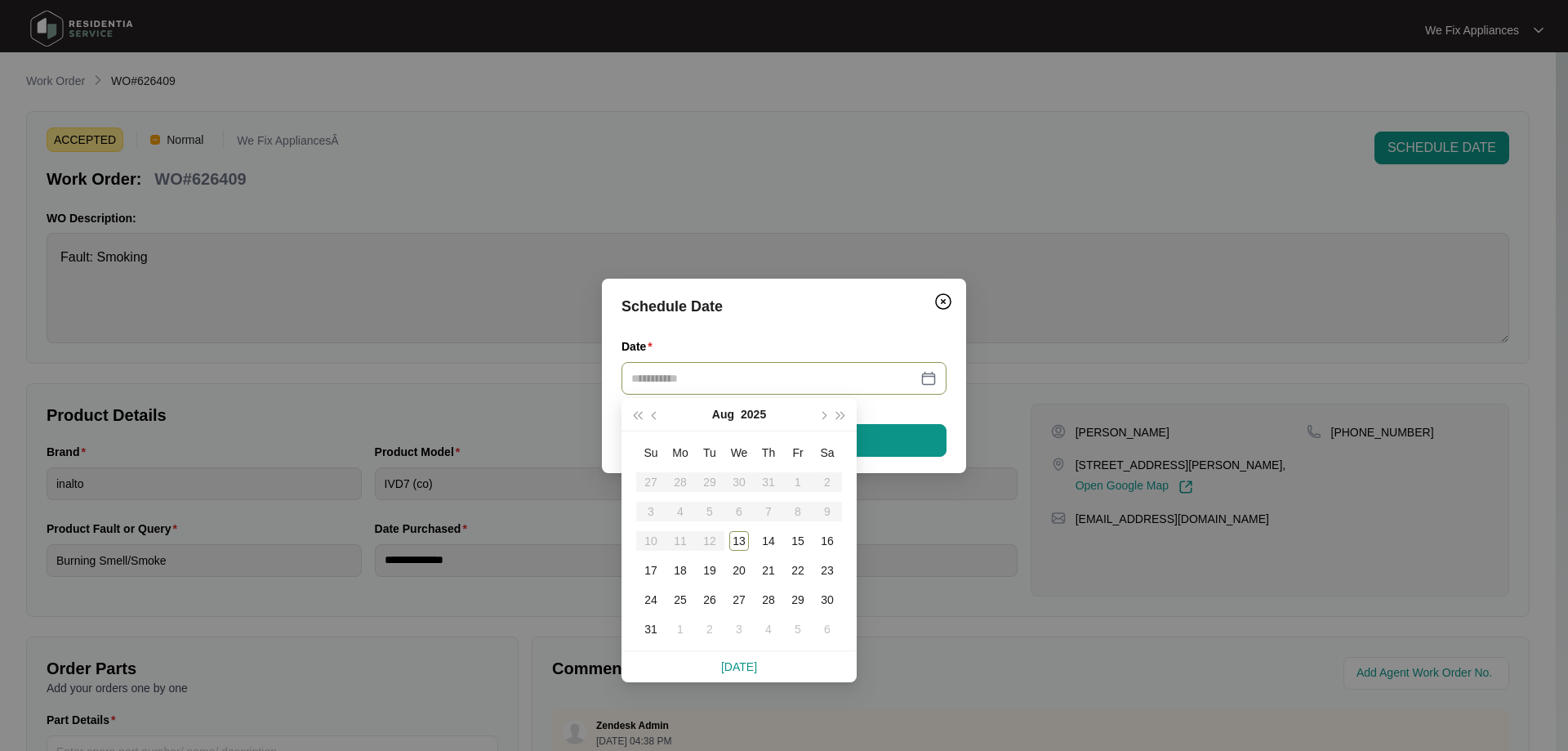
click at [697, 366] on div at bounding box center [784, 377] width 325 height 32
type input "**********"
click at [769, 543] on div "14" at bounding box center [768, 541] width 20 height 20
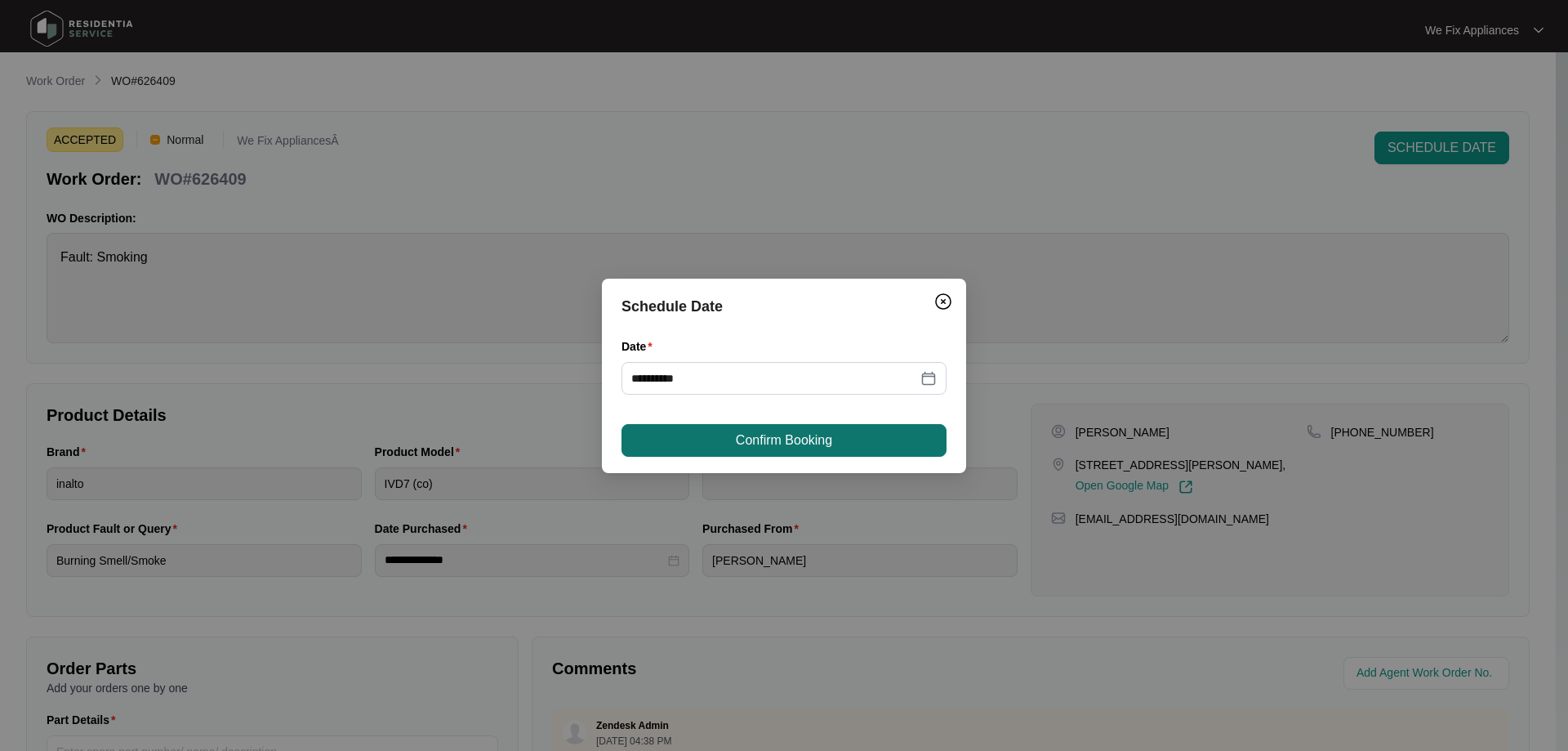
click at [796, 426] on button "Confirm Booking" at bounding box center [784, 440] width 325 height 32
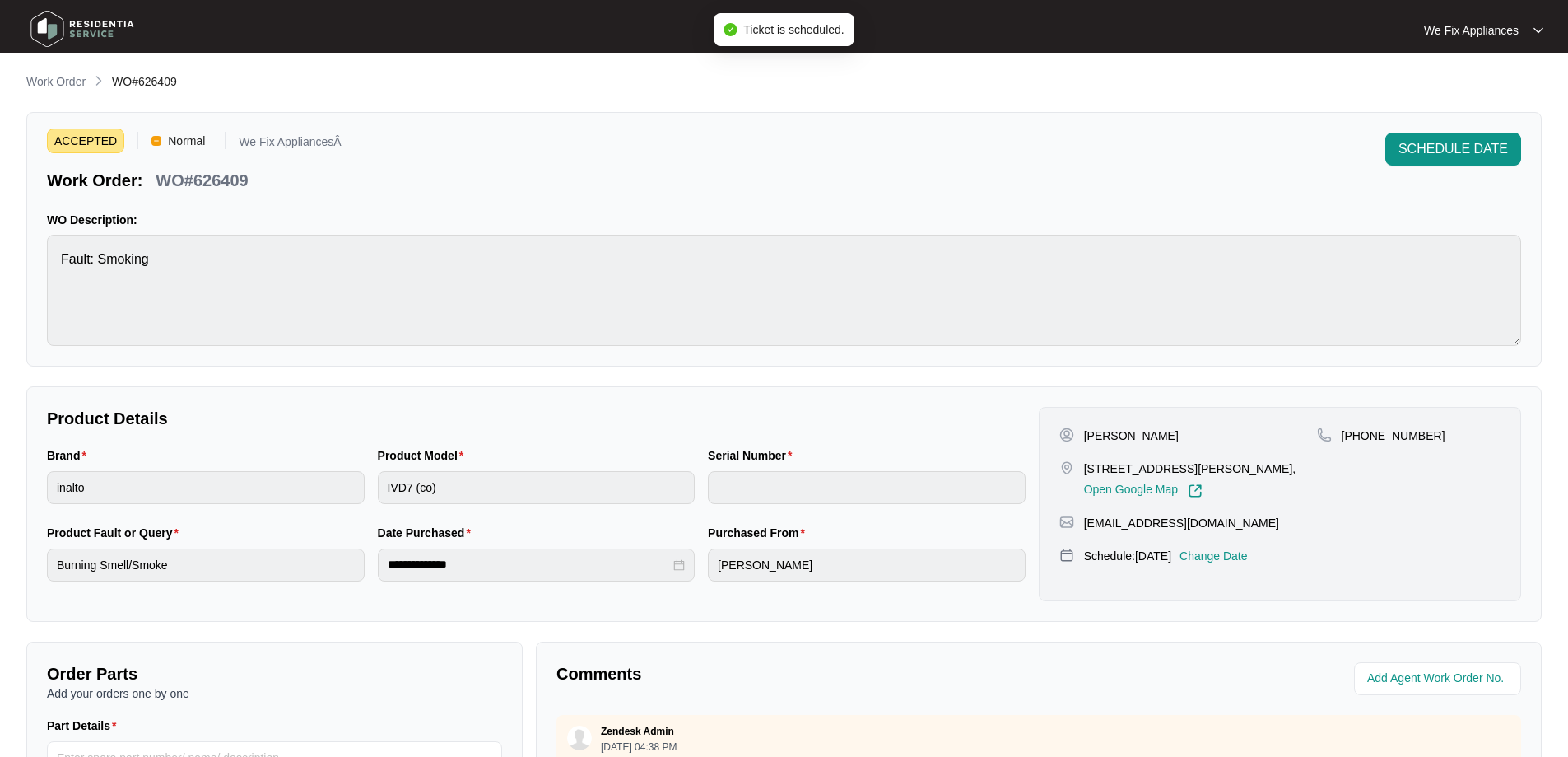
click at [98, 37] on img at bounding box center [82, 29] width 115 height 49
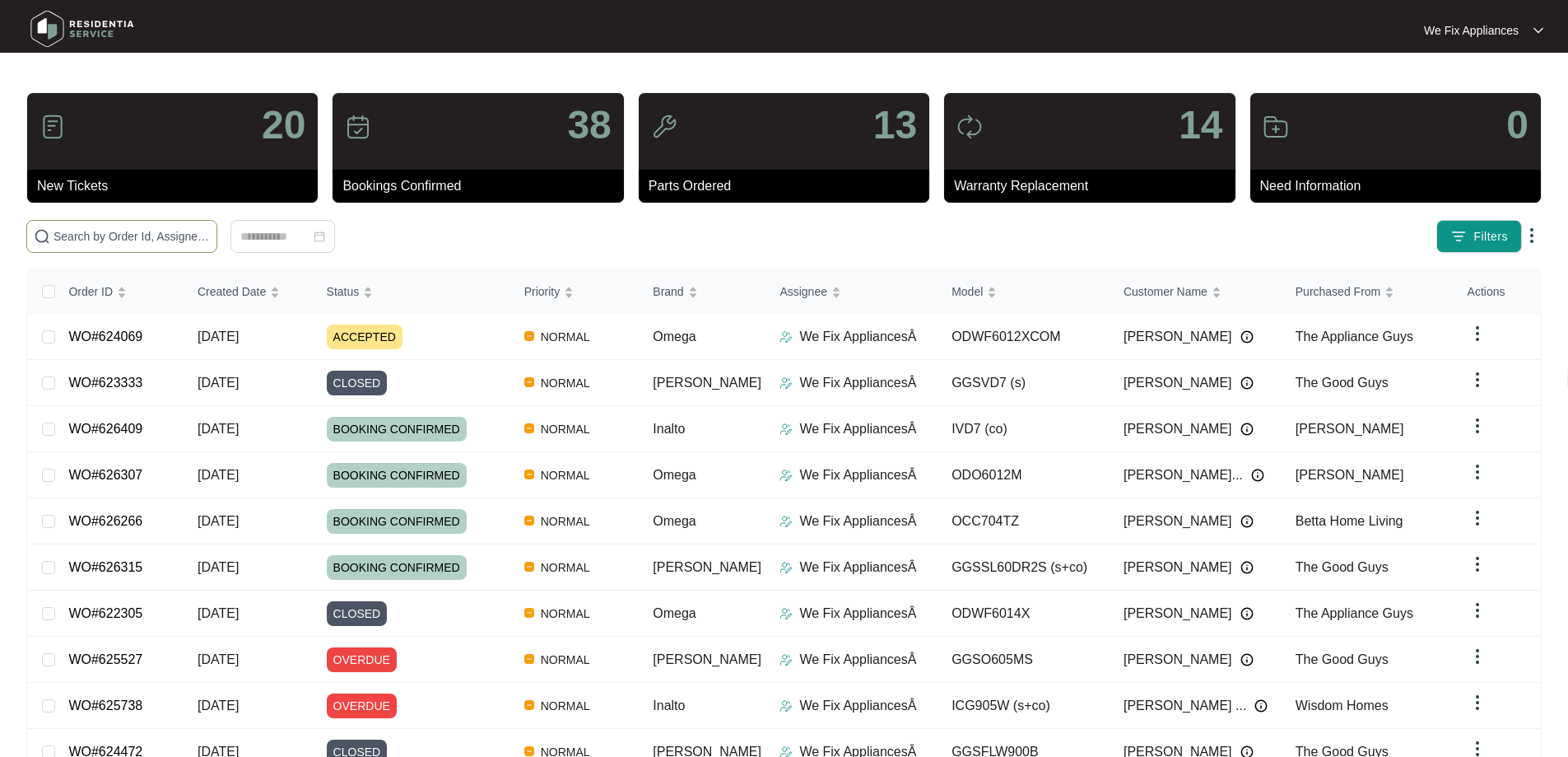
paste input "624484"
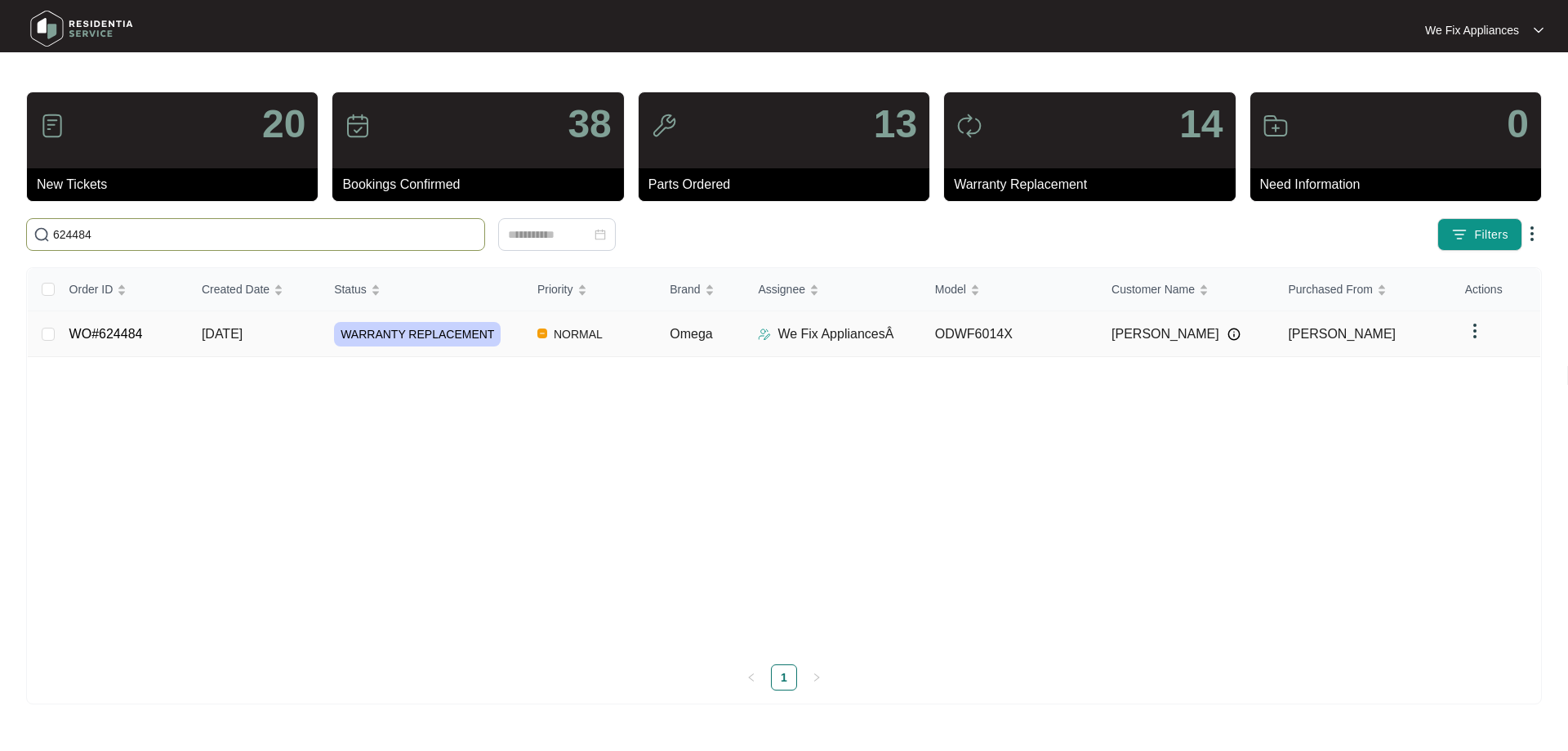
type input "624484"
click at [120, 338] on link "WO#624484" at bounding box center [106, 333] width 73 height 14
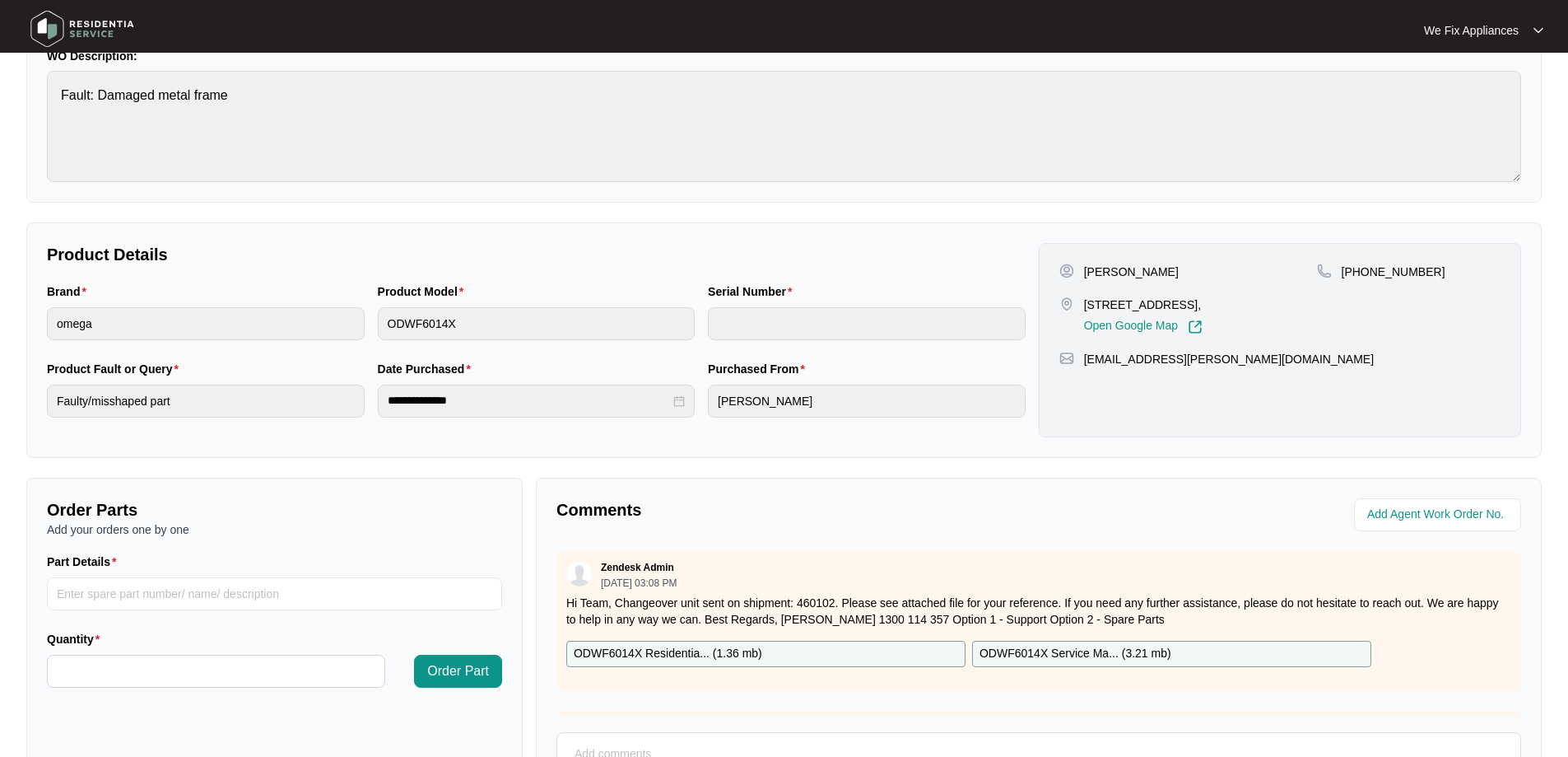
scroll to position [336, 0]
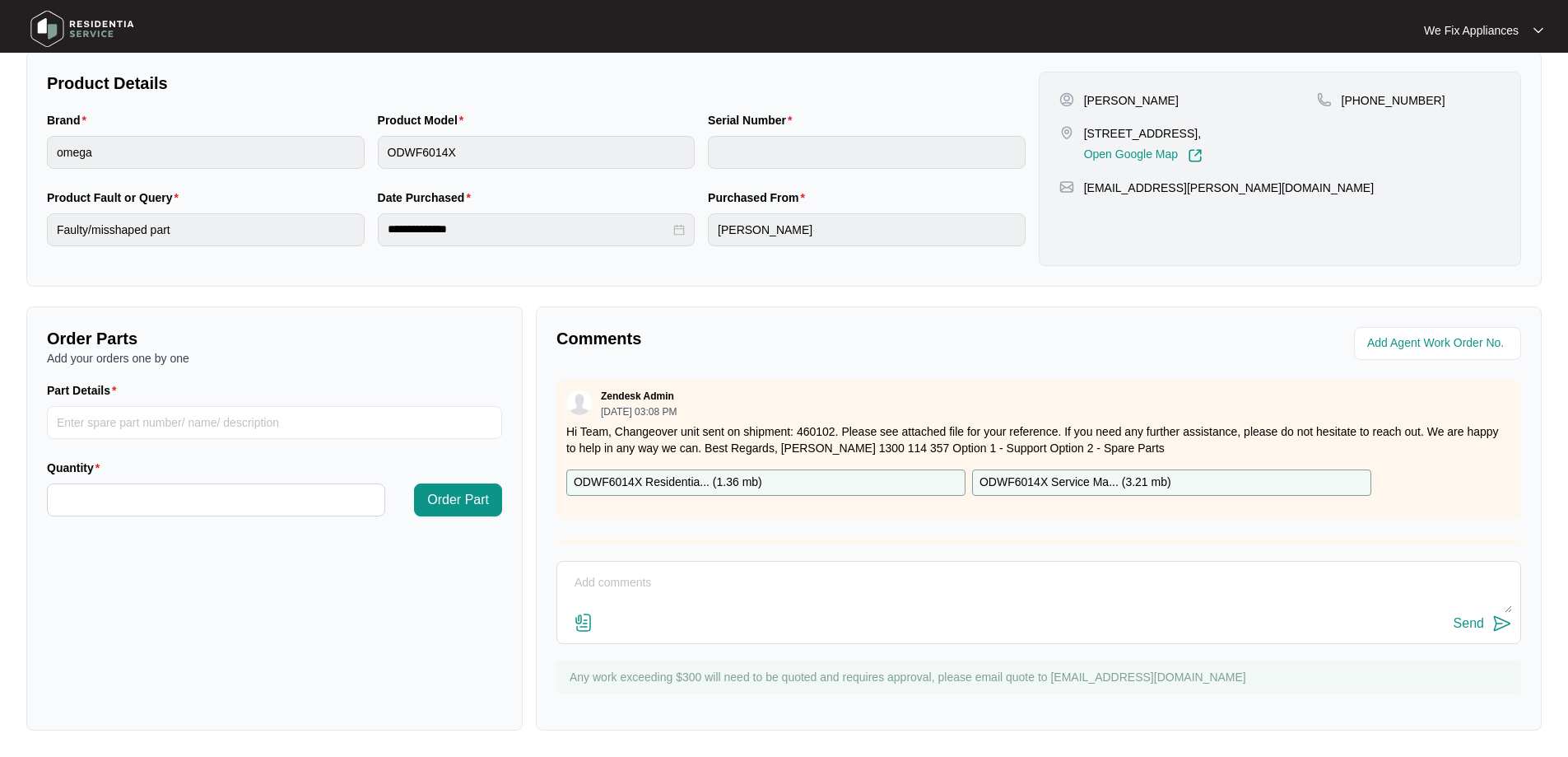
click at [629, 558] on div "Comments Zendesk Admin [DATE] 03:08 PM Hi Team, Changeover unit sent on shipmen…" at bounding box center [1039, 518] width 1006 height 424
click at [623, 582] on textarea at bounding box center [1039, 590] width 947 height 42
type textarea "H"
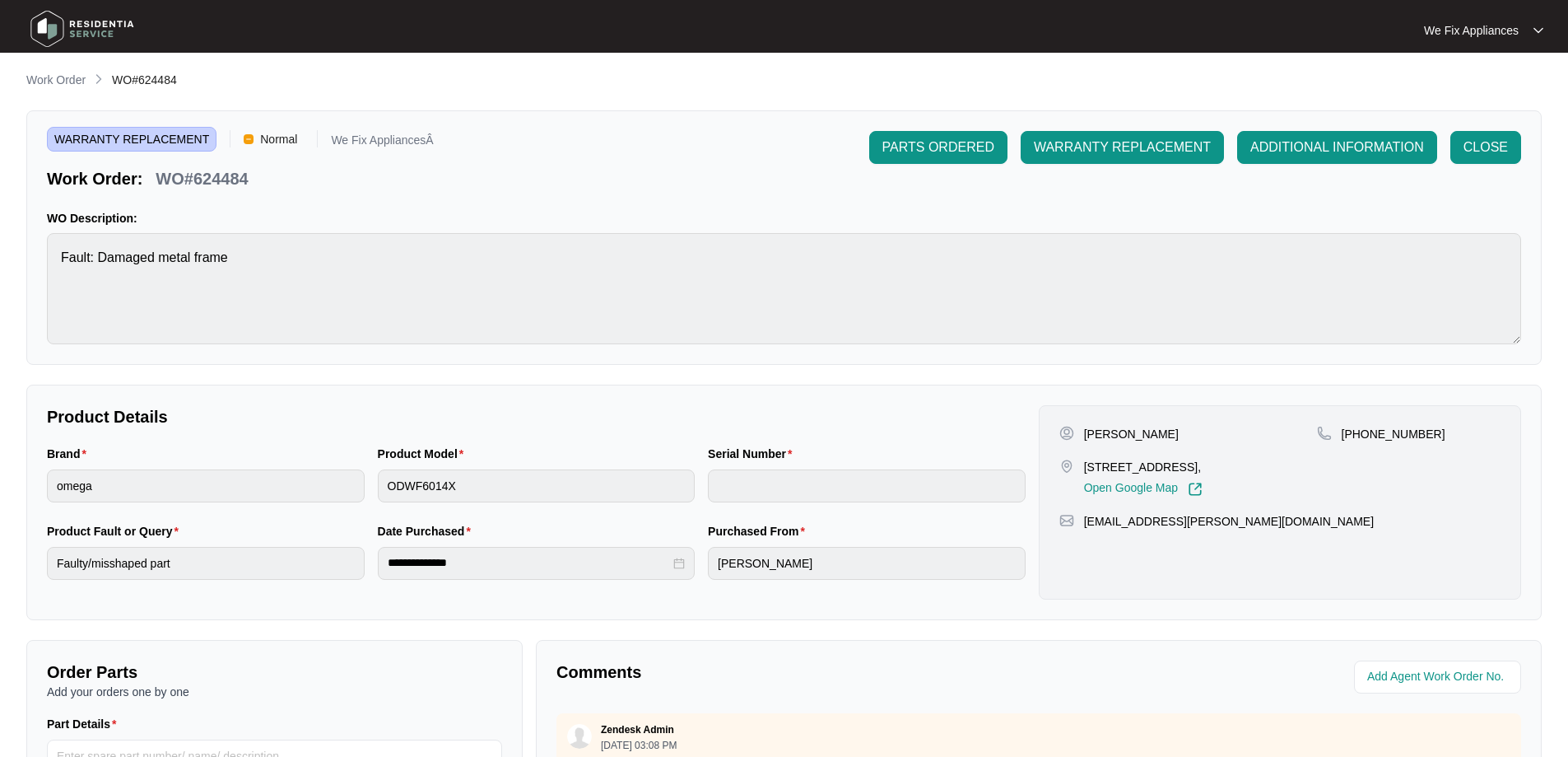
scroll to position [0, 0]
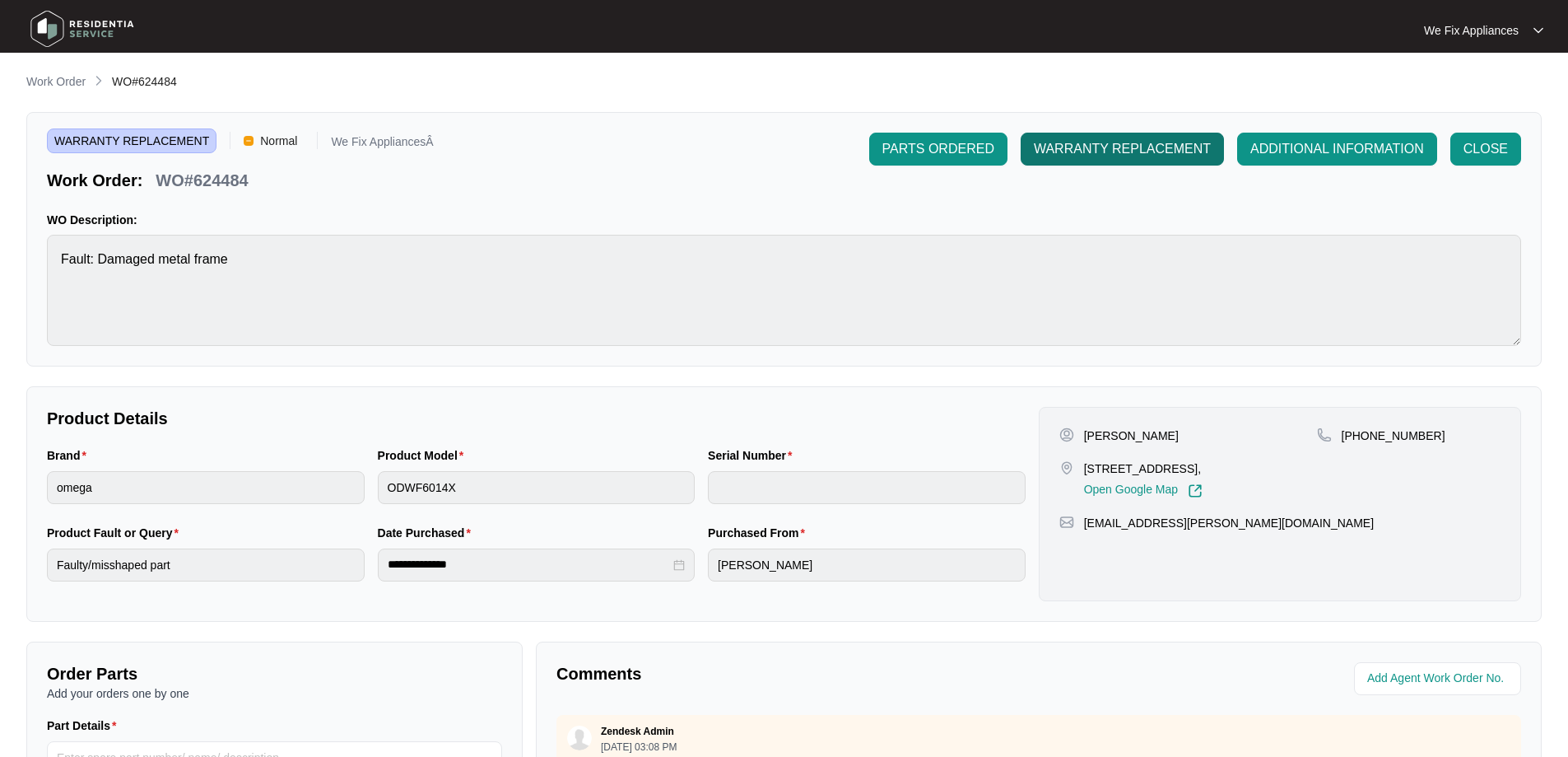
click at [1077, 148] on span "WARRANTY REPLACEMENT" at bounding box center [1123, 149] width 177 height 20
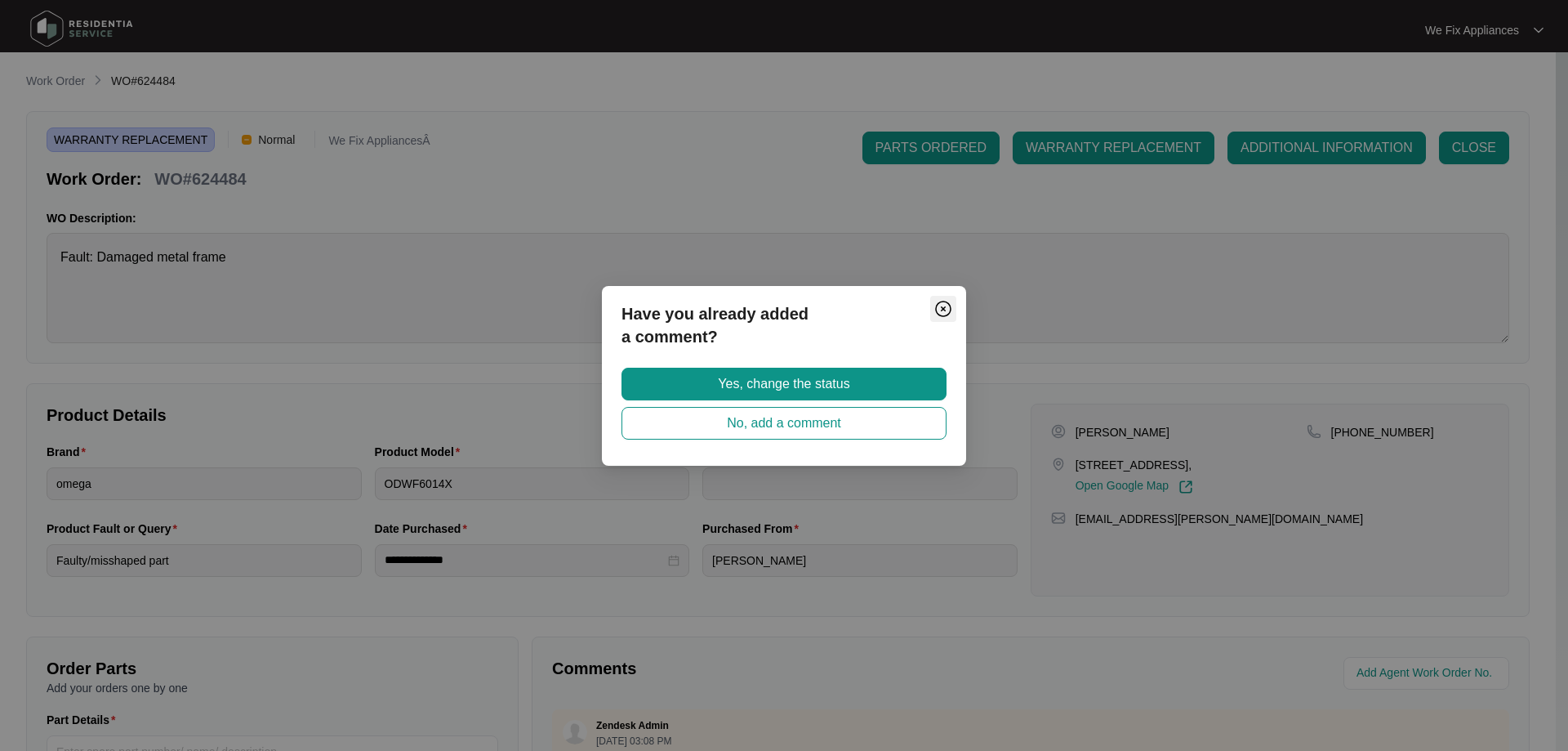
click at [942, 309] on img "Close" at bounding box center [943, 309] width 20 height 20
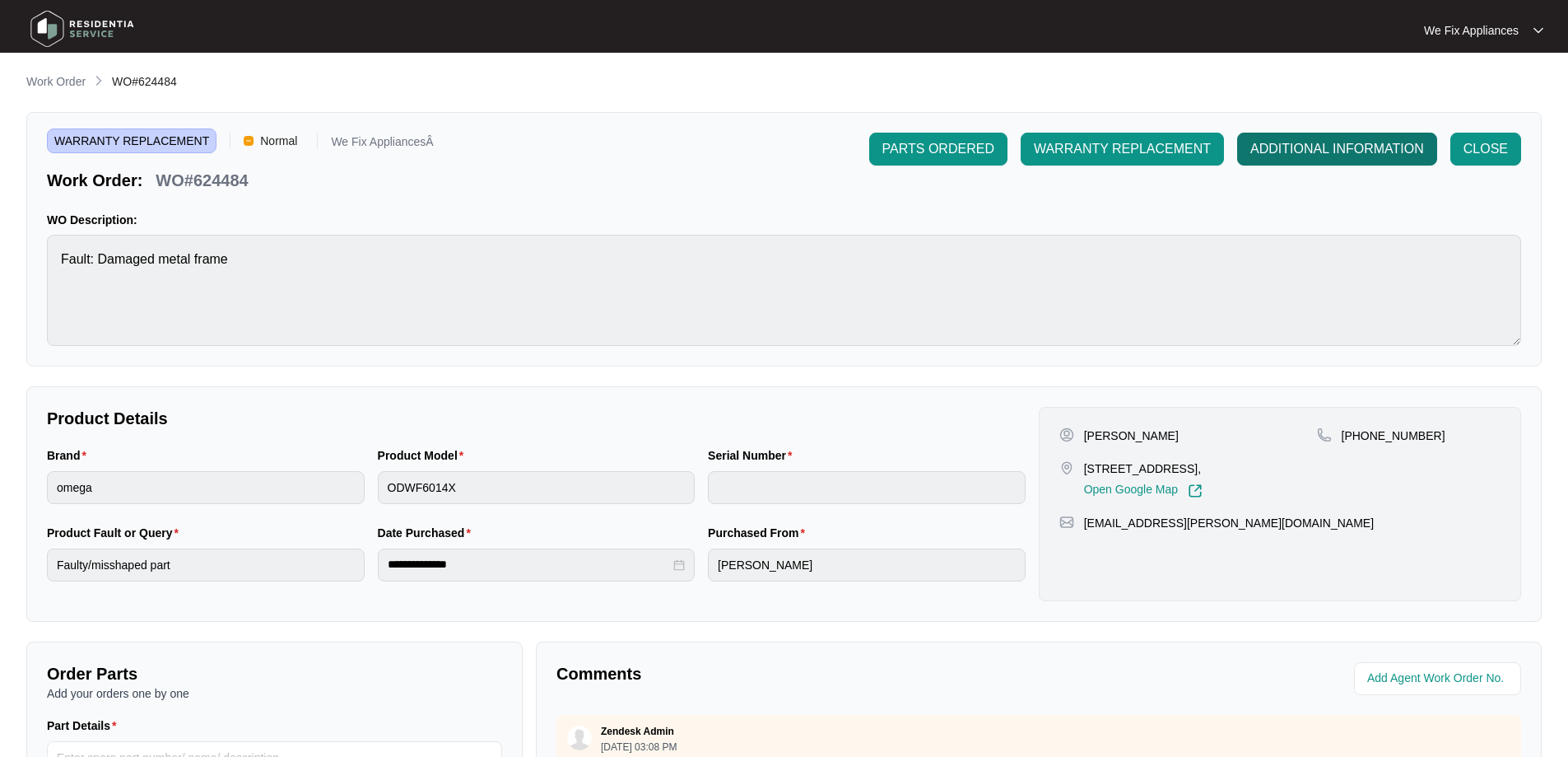
click at [1401, 145] on span "ADDITIONAL INFORMATION" at bounding box center [1337, 149] width 173 height 20
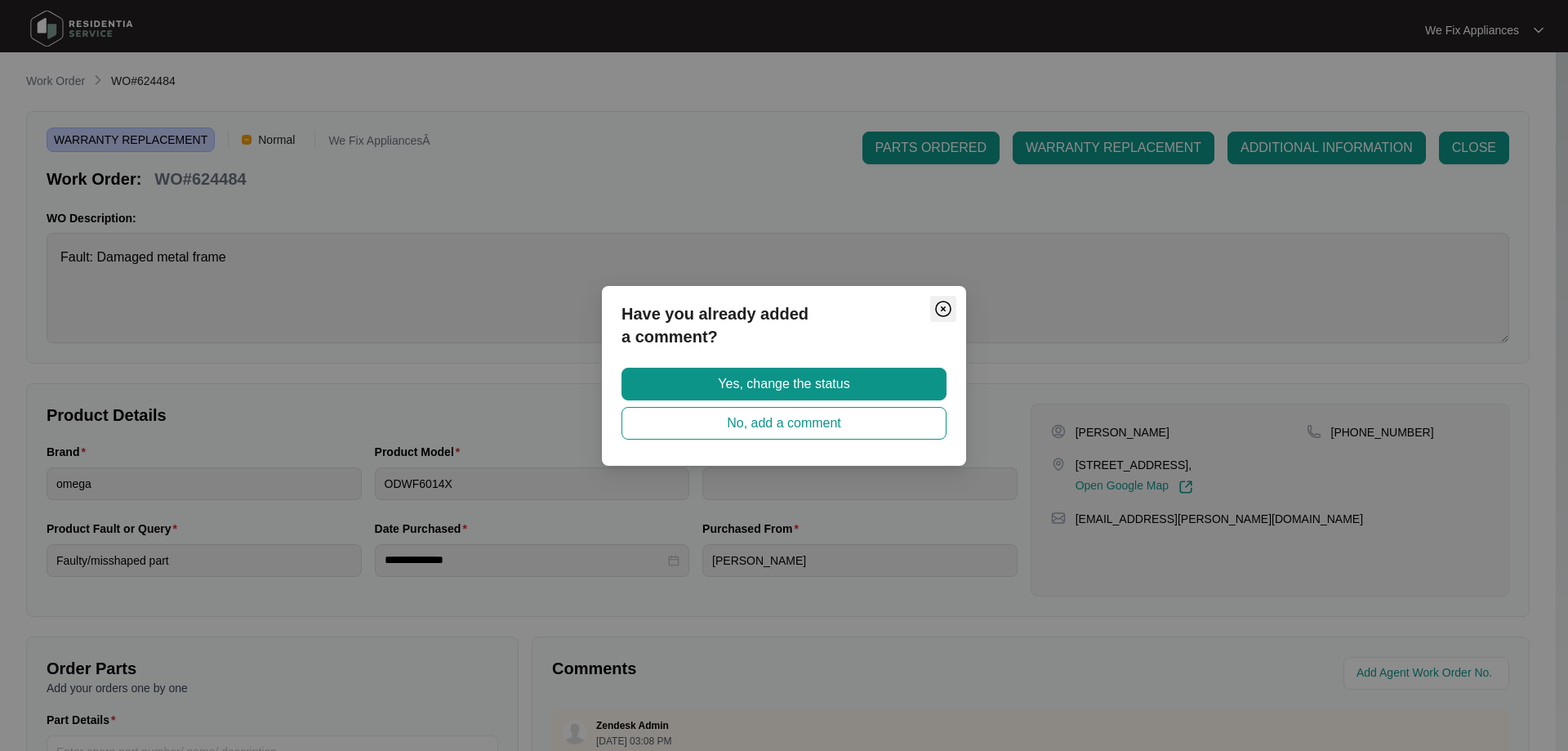
click at [944, 307] on img "Close" at bounding box center [943, 309] width 20 height 20
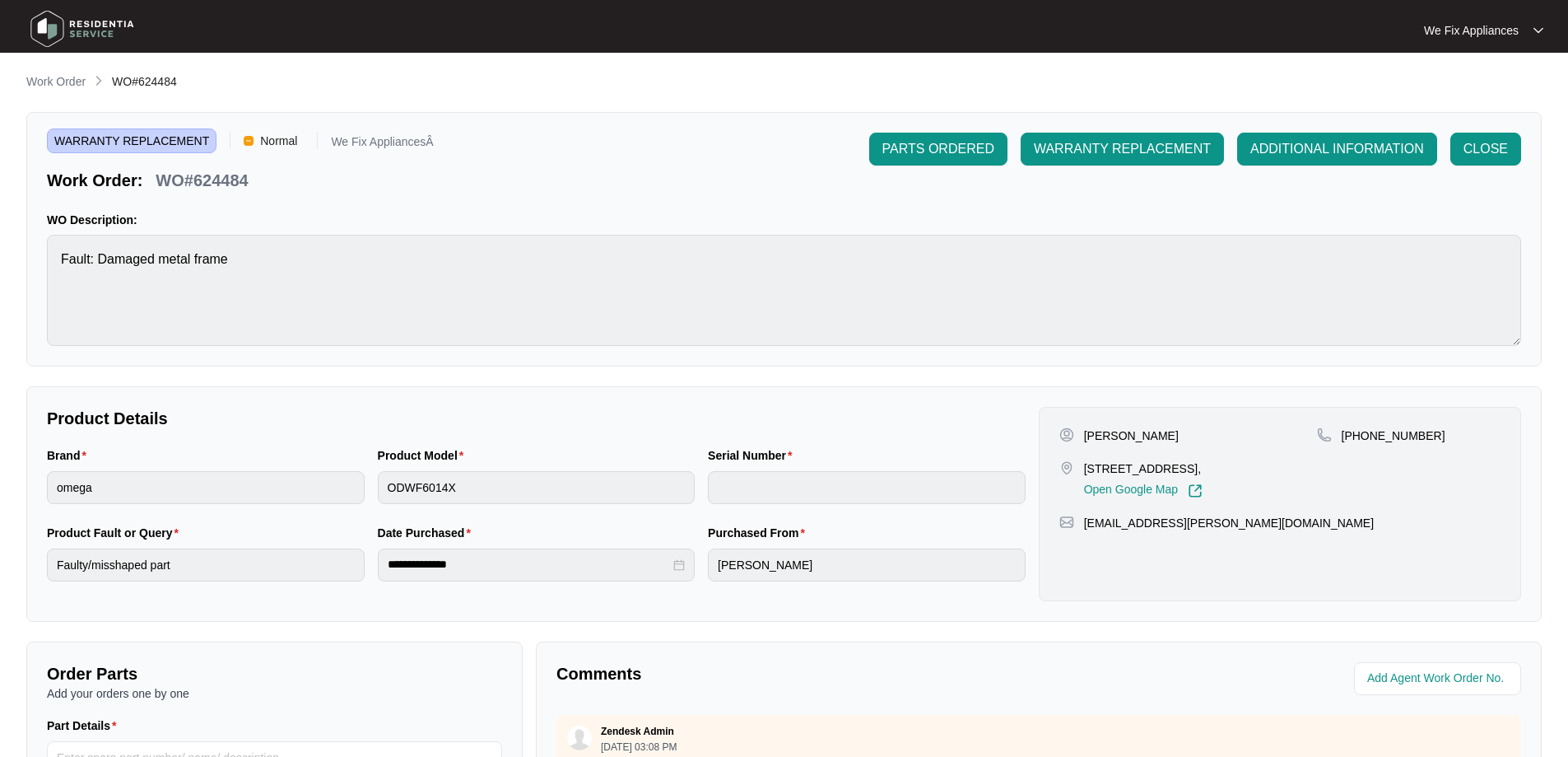
click at [97, 32] on img at bounding box center [82, 29] width 115 height 49
